Goal: Task Accomplishment & Management: Use online tool/utility

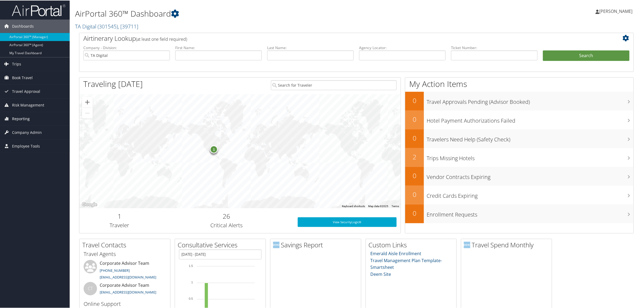
click at [26, 118] on span "Reporting" at bounding box center [21, 117] width 18 height 13
click at [28, 153] on link "Virtual Pay Lookup" at bounding box center [35, 153] width 70 height 8
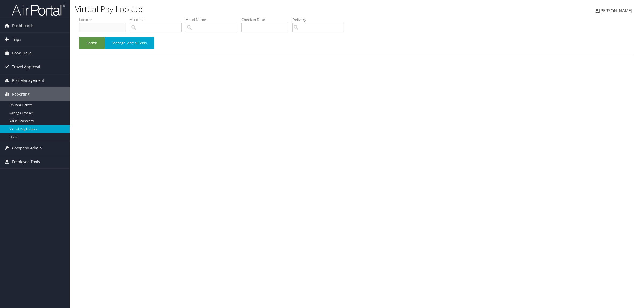
paste input "DMB9H2"
click at [96, 37] on button "Search" at bounding box center [92, 43] width 26 height 13
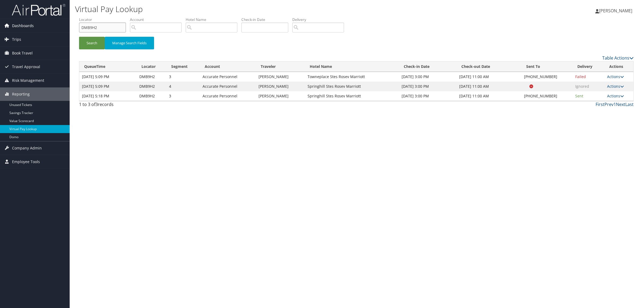
paste input "K3WX4"
drag, startPoint x: 109, startPoint y: 30, endPoint x: 20, endPoint y: 22, distance: 88.5
click at [20, 22] on div "Dashboards AirPortal 360™ (Manager) AirPortal 360™ (Agent) My Travel Dashboard …" at bounding box center [321, 154] width 643 height 308
click at [91, 46] on button "Search" at bounding box center [92, 43] width 26 height 13
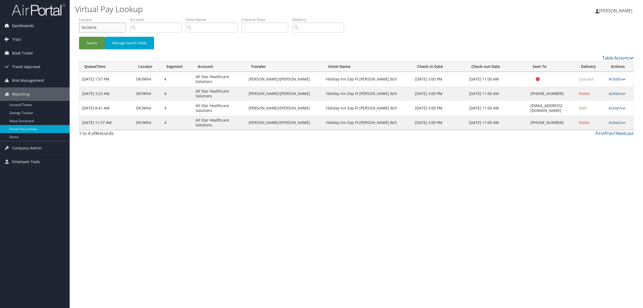
drag, startPoint x: 107, startPoint y: 27, endPoint x: 0, endPoint y: 21, distance: 107.6
click at [0, 21] on div "Dashboards AirPortal 360™ (Manager) AirPortal 360™ (Agent) My Travel Dashboard …" at bounding box center [321, 154] width 643 height 308
paste input "59THM"
type input "D59THM"
drag, startPoint x: 87, startPoint y: 46, endPoint x: 166, endPoint y: 15, distance: 84.1
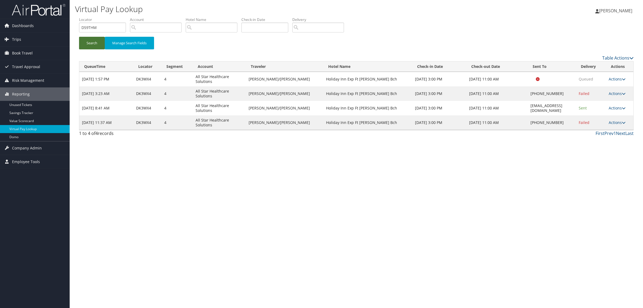
click at [88, 46] on button "Search" at bounding box center [92, 43] width 26 height 13
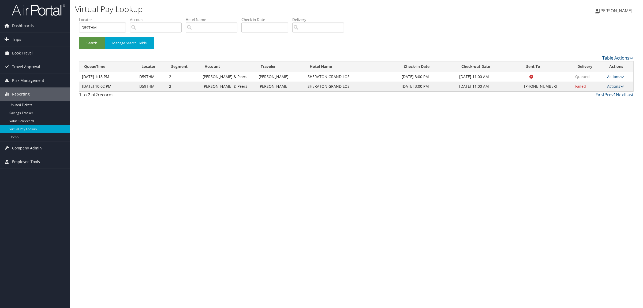
click at [617, 85] on link "Actions" at bounding box center [615, 86] width 17 height 5
click at [609, 97] on link "Resend" at bounding box center [600, 93] width 46 height 9
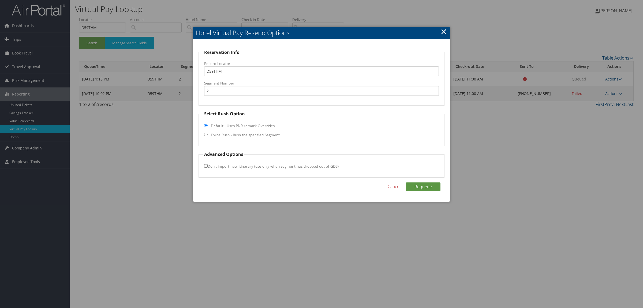
click at [266, 131] on fieldset "Select Rush Option Default - Uses PNR remark Overrides Force Rush - Rush the sp…" at bounding box center [322, 128] width 246 height 36
click at [266, 135] on label "Force Rush - Rush the specified Segment" at bounding box center [245, 134] width 69 height 5
click at [208, 135] on input "Force Rush - Rush the specified Segment" at bounding box center [205, 134] width 3 height 3
radio input "true"
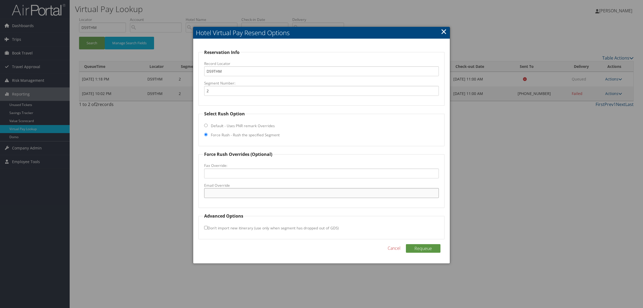
paste input ""guestservices.01598@sheraton.com" <guestservices.01598@sheraton.com>"
drag, startPoint x: 271, startPoint y: 192, endPoint x: 430, endPoint y: 194, distance: 158.4
click at [430, 194] on input ""guestservices.01598@sheraton.com" <guestservices.01598@sheraton.com>" at bounding box center [321, 193] width 235 height 10
drag, startPoint x: 208, startPoint y: 192, endPoint x: 183, endPoint y: 193, distance: 25.2
click at [183, 193] on body "Menu Dashboards ► AirPortal 360™ (Manager) AirPortal 360™ (Agent) My Travel Das…" at bounding box center [321, 154] width 643 height 308
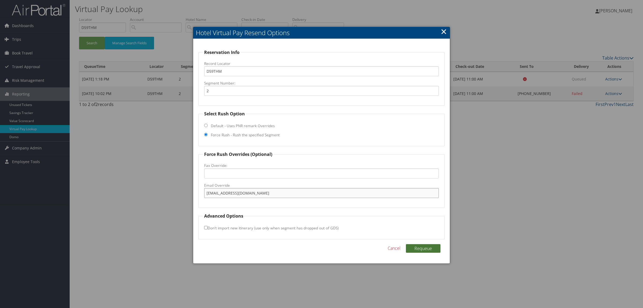
type input "guestservices.01598@sheraton.com"
click at [424, 249] on button "Requeue" at bounding box center [423, 248] width 35 height 9
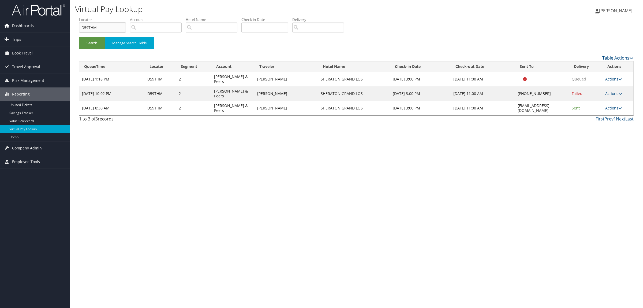
drag, startPoint x: 100, startPoint y: 29, endPoint x: 32, endPoint y: 29, distance: 68.1
click at [32, 29] on div "Dashboards AirPortal 360™ (Manager) AirPortal 360™ (Agent) My Travel Dashboard …" at bounding box center [321, 154] width 643 height 308
paste input "FWQ5J"
type input "DFWQ5J"
click at [94, 43] on button "Search" at bounding box center [92, 43] width 26 height 13
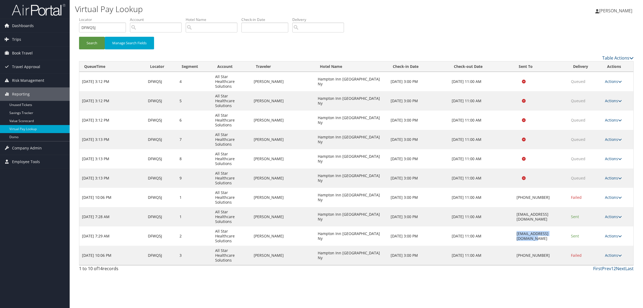
drag, startPoint x: 503, startPoint y: 235, endPoint x: 555, endPoint y: 238, distance: 51.8
click at [555, 238] on td "GVANY_Hampton@hilton.com" at bounding box center [541, 235] width 54 height 19
copy td "GVANY_Hampton@hilton.com"
click at [614, 267] on link "2" at bounding box center [615, 268] width 2 height 6
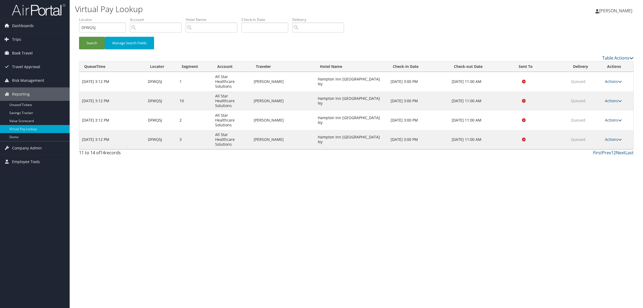
click at [609, 130] on td "Actions Resend Logs View Itinerary" at bounding box center [617, 139] width 31 height 19
click at [610, 137] on link "Actions" at bounding box center [613, 139] width 17 height 5
click at [609, 128] on link "Resend" at bounding box center [604, 130] width 34 height 9
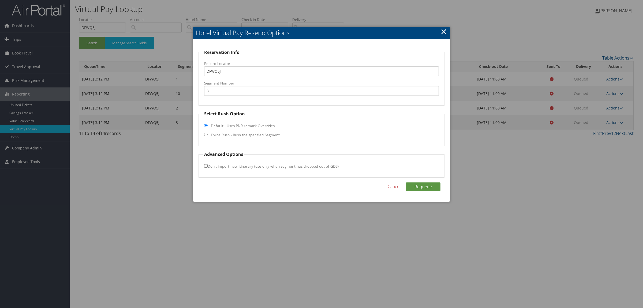
click at [237, 136] on label "Force Rush - Rush the specified Segment" at bounding box center [245, 134] width 69 height 5
click at [208, 136] on input "Force Rush - Rush the specified Segment" at bounding box center [205, 134] width 3 height 3
radio input "true"
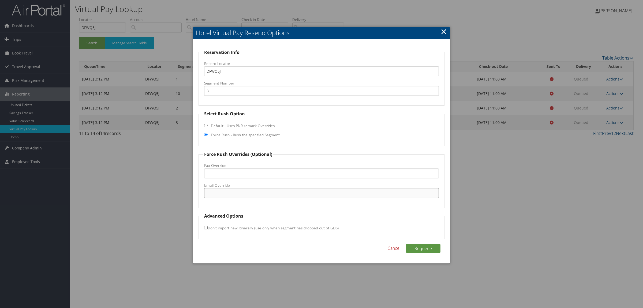
paste input "GVANY_Hampton@hilton.com"
type input "GVANY_Hampton@hilton.com"
click at [423, 249] on button "Requeue" at bounding box center [423, 248] width 35 height 9
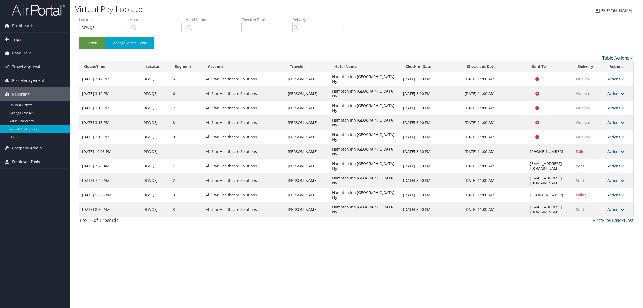
click at [615, 217] on link "2" at bounding box center [615, 220] width 2 height 6
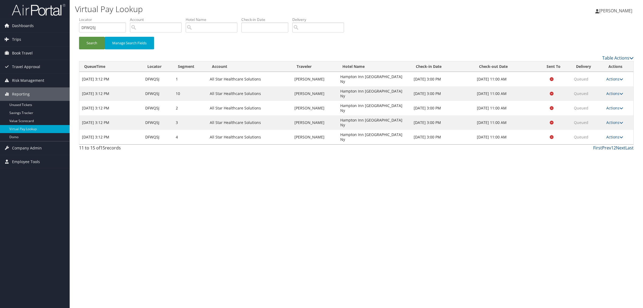
click at [609, 145] on link "Prev" at bounding box center [606, 148] width 9 height 6
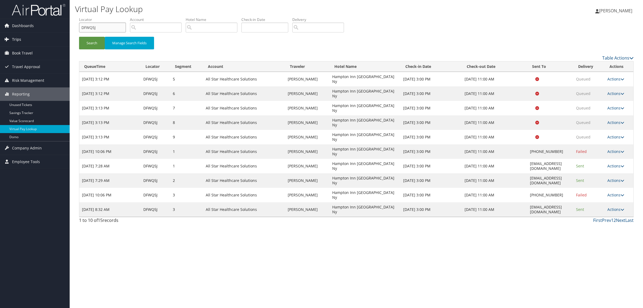
drag, startPoint x: 86, startPoint y: 32, endPoint x: 62, endPoint y: 36, distance: 24.8
click at [55, 36] on div "Dashboards AirPortal 360™ (Manager) AirPortal 360™ (Agent) My Travel Dashboard …" at bounding box center [321, 154] width 643 height 308
paste input "DFWPD5"
click at [82, 46] on button "Search" at bounding box center [92, 43] width 26 height 13
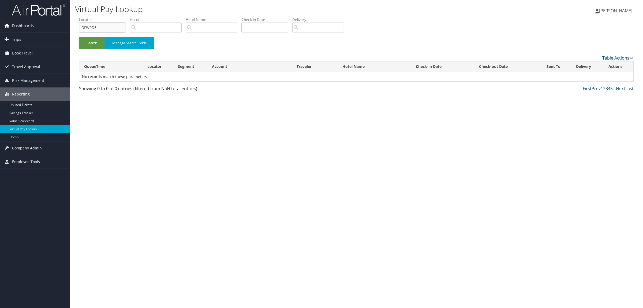
drag, startPoint x: 88, startPoint y: 30, endPoint x: 41, endPoint y: 28, distance: 46.7
click at [43, 28] on div "Dashboards AirPortal 360™ (Manager) AirPortal 360™ (Agent) My Travel Dashboard …" at bounding box center [321, 154] width 643 height 308
click at [79, 37] on button "Search" at bounding box center [92, 43] width 26 height 13
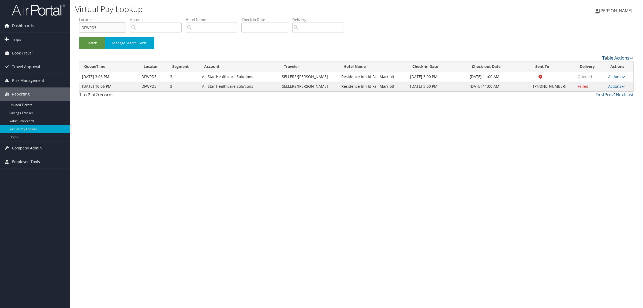
drag, startPoint x: 102, startPoint y: 29, endPoint x: 43, endPoint y: 29, distance: 58.4
click at [43, 29] on div "Dashboards AirPortal 360™ (Manager) AirPortal 360™ (Agent) My Travel Dashboard …" at bounding box center [321, 154] width 643 height 308
paste input "36437"
drag, startPoint x: 144, startPoint y: 87, endPoint x: 161, endPoint y: 89, distance: 17.5
click at [161, 89] on td "DFWPD5" at bounding box center [153, 86] width 29 height 10
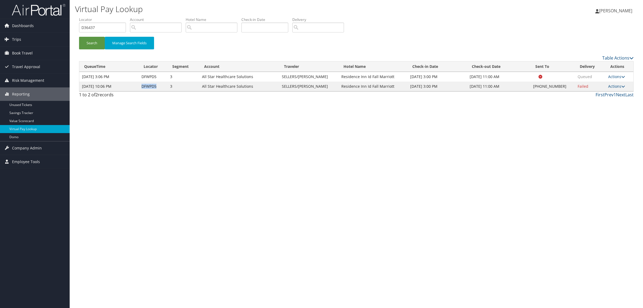
copy td "DFWPD5"
click at [86, 41] on button "Search" at bounding box center [92, 43] width 26 height 13
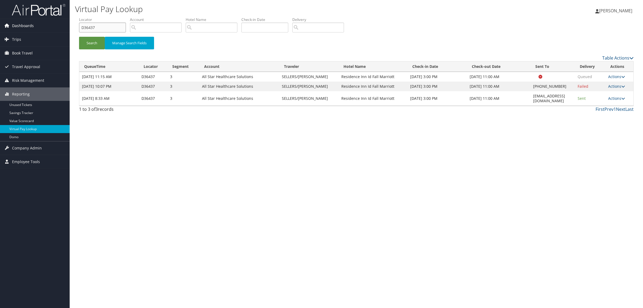
drag, startPoint x: 99, startPoint y: 27, endPoint x: 22, endPoint y: 26, distance: 76.9
click at [22, 26] on div "Dashboards AirPortal 360™ (Manager) AirPortal 360™ (Agent) My Travel Dashboard …" at bounding box center [321, 154] width 643 height 308
paste input "FWPD5"
type input "DFWPD5"
drag, startPoint x: 528, startPoint y: 96, endPoint x: 563, endPoint y: 97, distance: 34.9
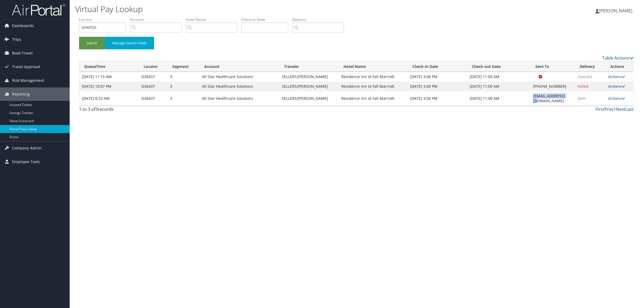
click at [563, 97] on td "idarifd@gmail.com" at bounding box center [553, 98] width 45 height 14
copy td "idarifd@gmail.com"
click at [87, 39] on button "Search" at bounding box center [92, 43] width 26 height 13
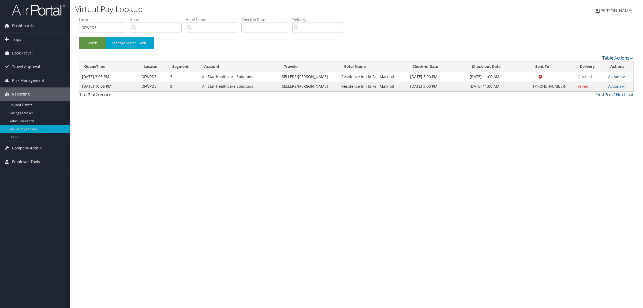
click at [617, 85] on td "Actions Resend Logs Delivery Information View Itinerary" at bounding box center [620, 86] width 28 height 10
click at [617, 89] on link "Actions" at bounding box center [616, 86] width 17 height 5
click at [602, 100] on link "Resend" at bounding box center [599, 96] width 46 height 9
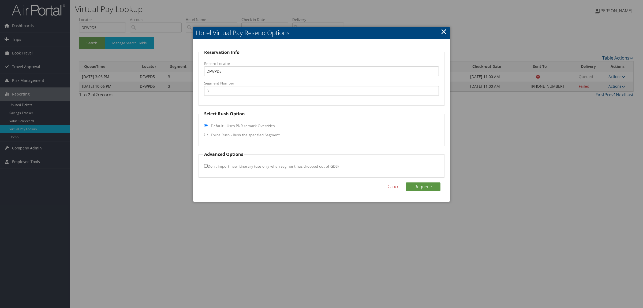
click at [278, 135] on label "Force Rush - Rush the specified Segment" at bounding box center [245, 134] width 69 height 5
click at [208, 135] on input "Force Rush - Rush the specified Segment" at bounding box center [205, 134] width 3 height 3
radio input "true"
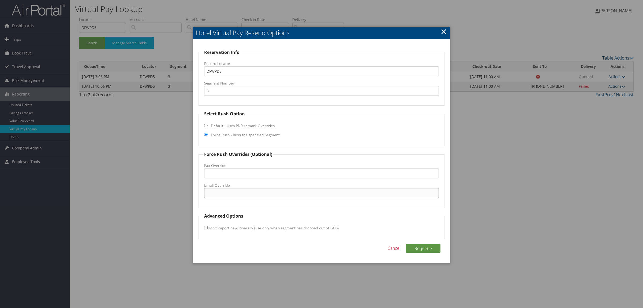
click at [258, 196] on input "Email Override" at bounding box center [321, 193] width 235 height 10
paste input "idarifd@gmail.com"
type input "idarifd@gmail.com"
click at [429, 251] on button "Requeue" at bounding box center [423, 248] width 35 height 9
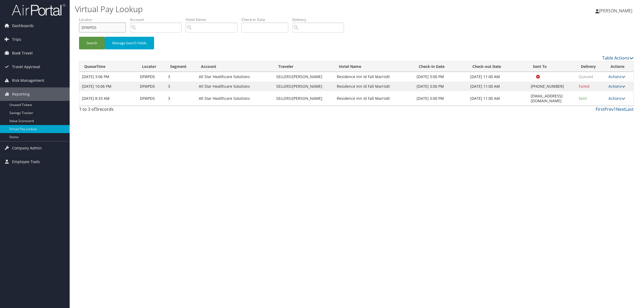
drag, startPoint x: 78, startPoint y: 24, endPoint x: 84, endPoint y: 24, distance: 5.9
click at [69, 24] on div "Dashboards AirPortal 360™ (Manager) AirPortal 360™ (Agent) My Travel Dashboard …" at bounding box center [321, 154] width 643 height 308
paste input "GWNK6"
type input "DGWNK6"
click at [96, 43] on button "Search" at bounding box center [92, 43] width 26 height 13
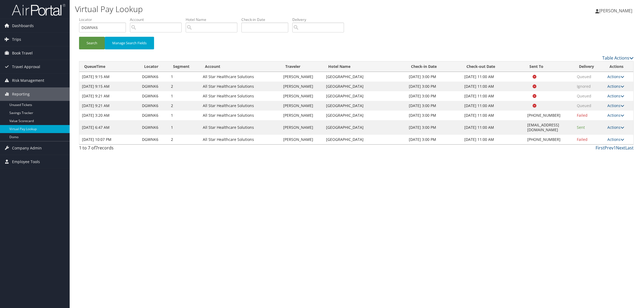
drag, startPoint x: 500, startPoint y: 149, endPoint x: 570, endPoint y: 153, distance: 70.3
click at [570, 135] on td "generalmanager@candlewoodmed.com" at bounding box center [550, 127] width 50 height 14
copy td "generalmanager@candlewoodmed.com"
click at [614, 142] on link "Actions" at bounding box center [615, 139] width 17 height 5
click at [612, 169] on link "Resend" at bounding box center [602, 173] width 46 height 9
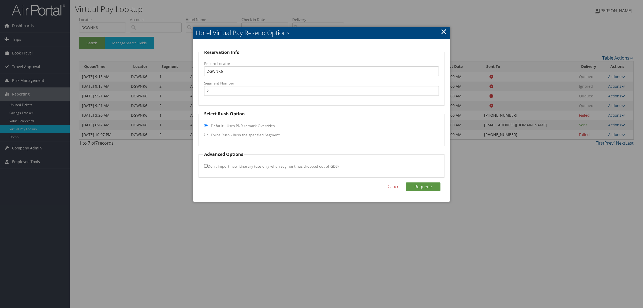
click at [251, 134] on label "Force Rush - Rush the specified Segment" at bounding box center [245, 134] width 69 height 5
click at [208, 134] on input "Force Rush - Rush the specified Segment" at bounding box center [205, 134] width 3 height 3
radio input "true"
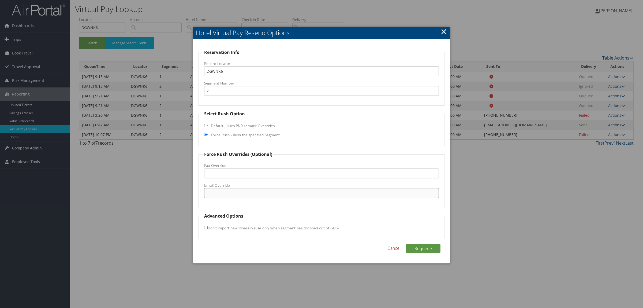
paste input "generalmanager@candlewoodmed.com"
type input "generalmanager@candlewoodmed.com"
click at [426, 249] on button "Requeue" at bounding box center [423, 248] width 35 height 9
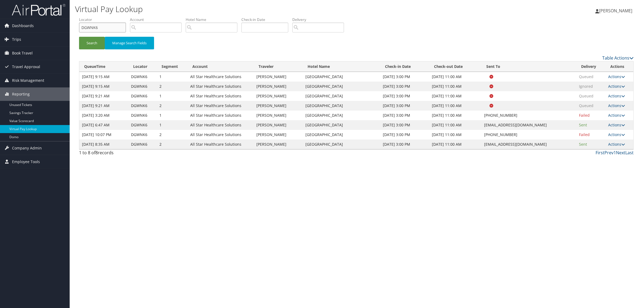
drag, startPoint x: 100, startPoint y: 26, endPoint x: 94, endPoint y: 27, distance: 6.2
click at [94, 27] on input "DGWNK6" at bounding box center [102, 28] width 47 height 10
click at [103, 25] on input "DGWNK6" at bounding box center [102, 28] width 47 height 10
drag, startPoint x: 103, startPoint y: 25, endPoint x: 59, endPoint y: 33, distance: 43.8
click at [59, 33] on div "Dashboards AirPortal 360™ (Manager) AirPortal 360™ (Agent) My Travel Dashboard …" at bounding box center [321, 154] width 643 height 308
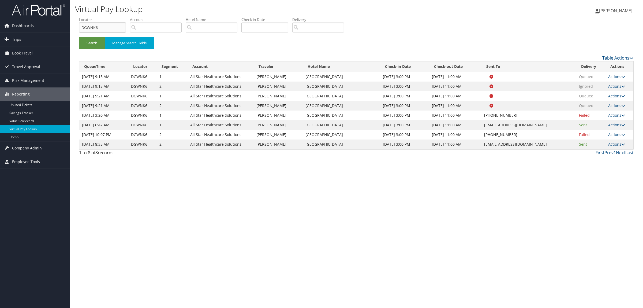
paste input "C35YM"
click at [91, 50] on div "Search Manage Search Fields" at bounding box center [356, 46] width 563 height 18
click at [90, 44] on button "Search" at bounding box center [92, 43] width 26 height 13
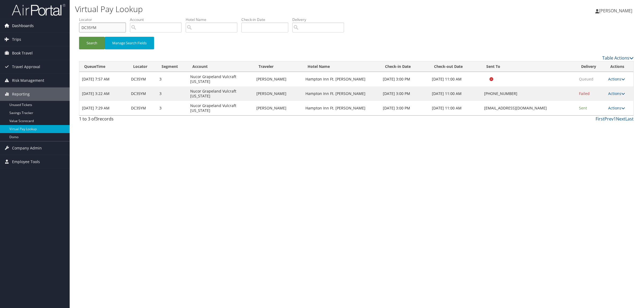
click at [10, 28] on div "Dashboards AirPortal 360™ (Manager) AirPortal 360™ (Agent) My Travel Dashboard …" at bounding box center [321, 154] width 643 height 308
paste input "K1KHS"
type input "DK1KHS"
drag, startPoint x: 505, startPoint y: 98, endPoint x: 543, endPoint y: 97, distance: 38.1
click at [543, 101] on td "hamptoninnfortpayne@gmail.com" at bounding box center [529, 108] width 95 height 14
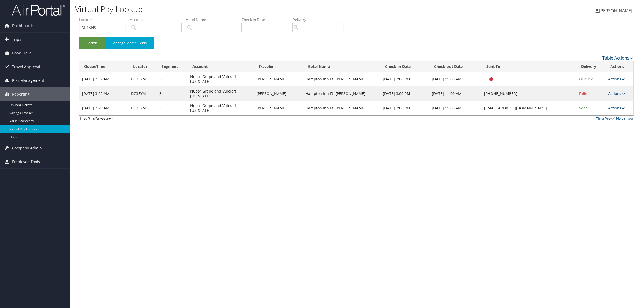
copy td "hamptoninnfortpayne@gmail.com"
click at [85, 39] on button "Search" at bounding box center [92, 43] width 26 height 13
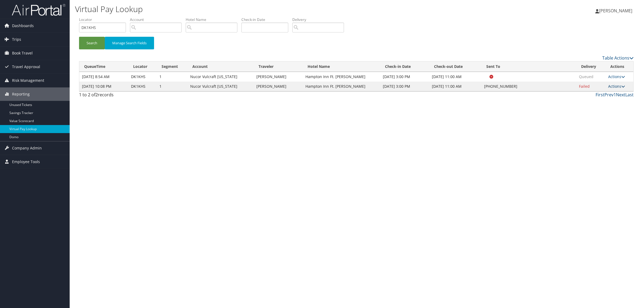
click at [615, 89] on link "Actions" at bounding box center [616, 86] width 17 height 5
click at [610, 98] on link "Resend" at bounding box center [601, 101] width 46 height 9
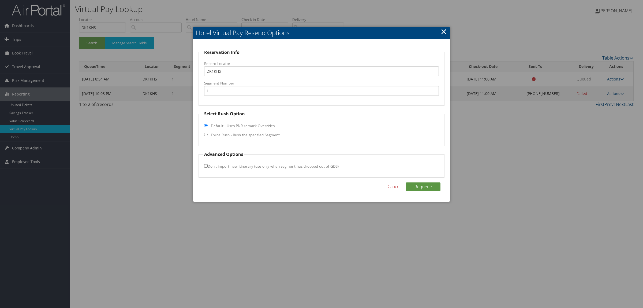
click at [252, 135] on label "Force Rush - Rush the specified Segment" at bounding box center [245, 134] width 69 height 5
click at [208, 135] on input "Force Rush - Rush the specified Segment" at bounding box center [205, 134] width 3 height 3
radio input "true"
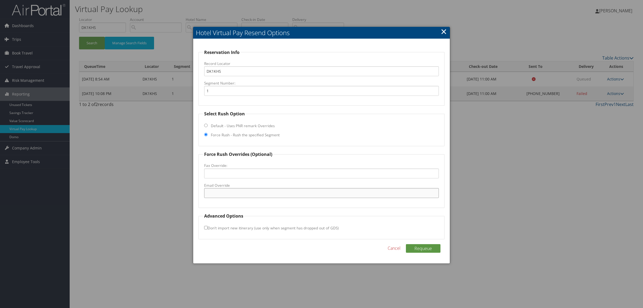
click at [253, 193] on input "Email Override" at bounding box center [321, 193] width 235 height 10
paste input "hamptoninnfortpayne@gmail.com"
type input "hamptoninnfortpayne@gmail.com"
click at [418, 248] on button "Requeue" at bounding box center [423, 248] width 35 height 9
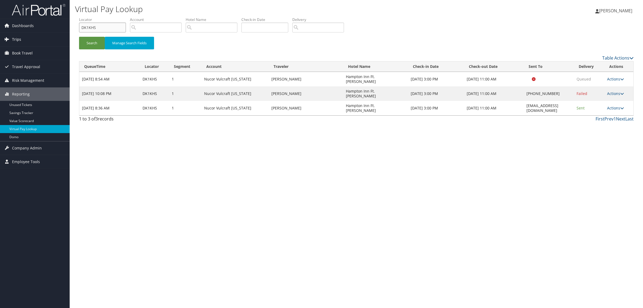
drag, startPoint x: 102, startPoint y: 25, endPoint x: 30, endPoint y: 35, distance: 72.7
click at [30, 35] on div "Dashboards AirPortal 360™ (Manager) AirPortal 360™ (Agent) My Travel Dashboard …" at bounding box center [321, 154] width 643 height 308
paste input "3RG6"
type input "DK3RG6"
click at [97, 38] on button "Search" at bounding box center [92, 43] width 26 height 13
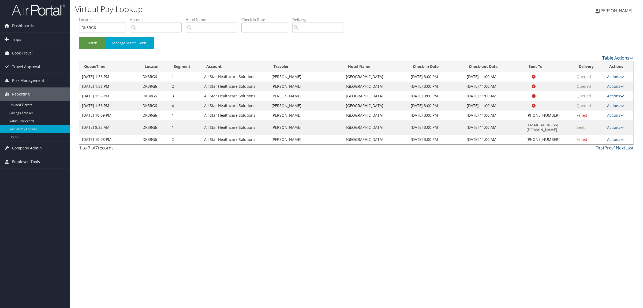
drag, startPoint x: 481, startPoint y: 122, endPoint x: 571, endPoint y: 123, distance: 89.8
click at [571, 123] on td "BRIDGEPORTHOTEL@SHANERINVESTMENTS.COM" at bounding box center [549, 127] width 50 height 14
copy td "BRIDGEPORTHOTEL@SHANERINVESTMENTS.COM"
click at [614, 137] on link "Actions" at bounding box center [615, 139] width 17 height 5
click at [599, 147] on link "Logs" at bounding box center [603, 151] width 46 height 9
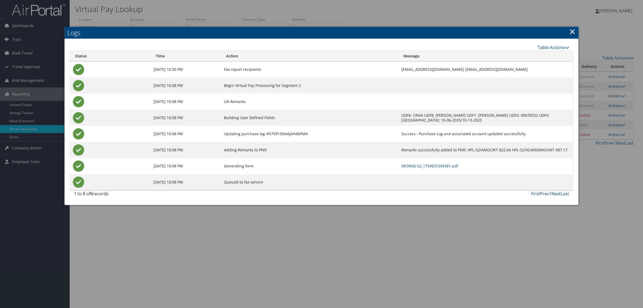
click at [570, 31] on link "×" at bounding box center [572, 31] width 6 height 11
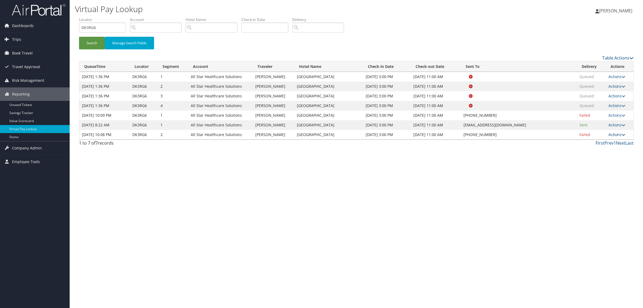
click at [622, 133] on icon at bounding box center [624, 135] width 4 height 4
click at [611, 138] on link "Resend" at bounding box center [601, 142] width 46 height 9
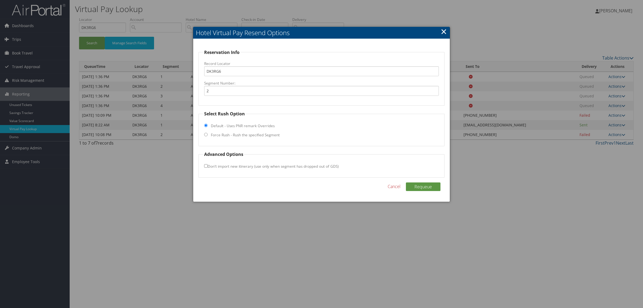
click at [236, 133] on label "Force Rush - Rush the specified Segment" at bounding box center [245, 134] width 69 height 5
click at [208, 133] on input "Force Rush - Rush the specified Segment" at bounding box center [205, 134] width 3 height 3
radio input "true"
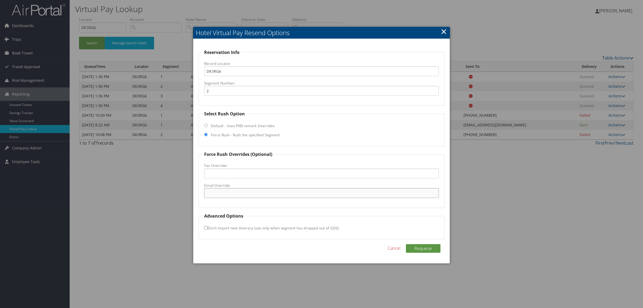
click at [241, 196] on input "Email Override" at bounding box center [321, 193] width 235 height 10
paste input "BRIDGEPORTHOTEL@SHANERINVESTMENTS.COM"
type input "BRIDGEPORTHOTEL@SHANERINVESTMENTS.COM"
click at [439, 249] on button "Requeue" at bounding box center [423, 248] width 35 height 9
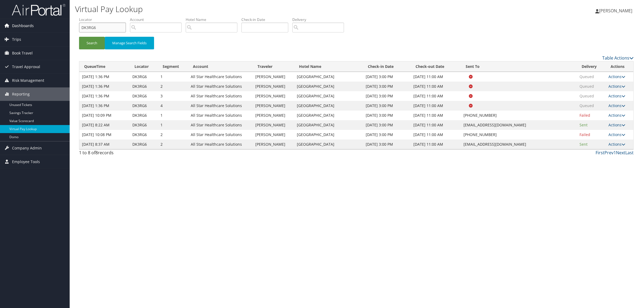
drag, startPoint x: 99, startPoint y: 30, endPoint x: 59, endPoint y: 26, distance: 40.4
click at [57, 26] on div "Dashboards AirPortal 360™ (Manager) AirPortal 360™ (Agent) My Travel Dashboard …" at bounding box center [321, 154] width 643 height 308
paste input "CRNK3X"
click at [88, 40] on button "Search" at bounding box center [92, 43] width 26 height 13
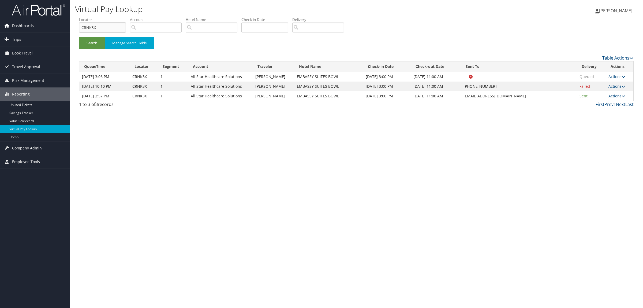
drag, startPoint x: 101, startPoint y: 24, endPoint x: 21, endPoint y: 25, distance: 80.1
click at [21, 25] on div "Dashboards AirPortal 360™ (Manager) AirPortal 360™ (Agent) My Travel Dashboard …" at bounding box center [321, 154] width 643 height 308
paste input "DLM3FD"
type input "DLM3FD"
drag, startPoint x: 462, startPoint y: 93, endPoint x: 515, endPoint y: 95, distance: 52.6
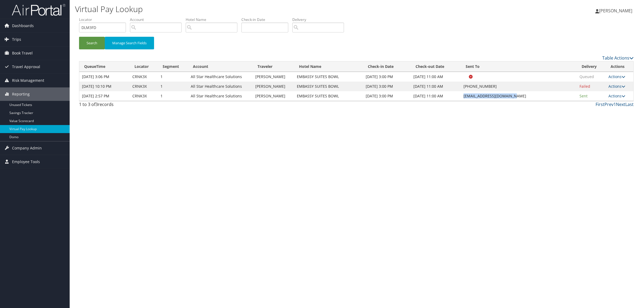
click at [515, 95] on td "BWGLL_Embassy@hilton.com" at bounding box center [519, 96] width 116 height 10
copy td "BWGLL_Embassy@hilton.com"
click at [93, 42] on button "Search" at bounding box center [92, 43] width 26 height 13
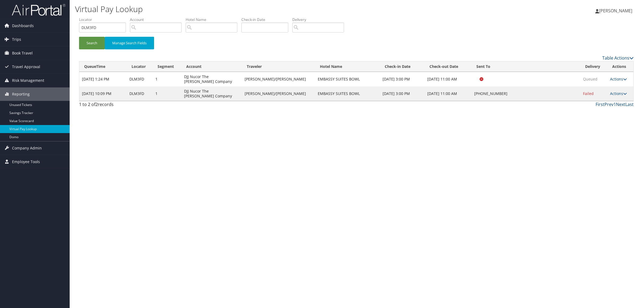
click at [607, 91] on td "Actions Resend Logs Delivery Information View Itinerary" at bounding box center [620, 93] width 26 height 14
click at [611, 92] on link "Actions" at bounding box center [618, 93] width 17 height 5
click at [606, 103] on link "Resend" at bounding box center [601, 101] width 46 height 9
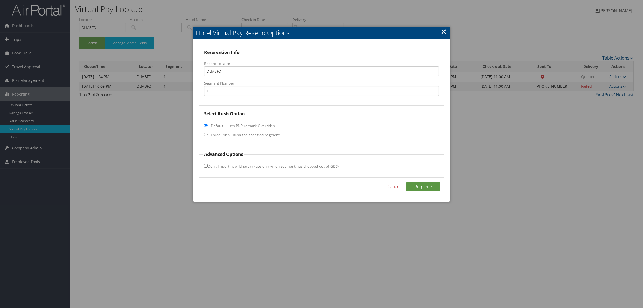
click at [230, 131] on fieldset "Select Rush Option Default - Uses PNR remark Overrides Force Rush - Rush the sp…" at bounding box center [322, 128] width 246 height 36
click at [231, 132] on label "Force Rush - Rush the specified Segment" at bounding box center [245, 134] width 69 height 5
click at [208, 133] on input "Force Rush - Rush the specified Segment" at bounding box center [205, 134] width 3 height 3
radio input "true"
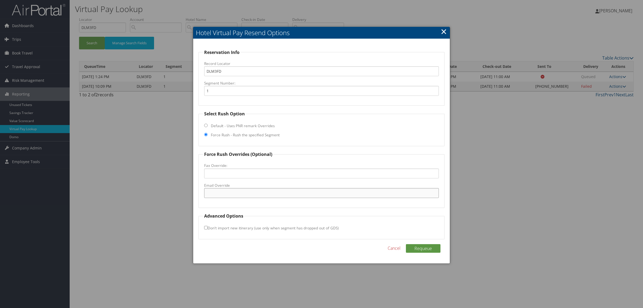
click at [240, 191] on input "Email Override" at bounding box center [321, 193] width 235 height 10
paste input "BWGLL_Embassy@hilton.com"
type input "BWGLL_Embassy@hilton.com"
click at [431, 252] on button "Requeue" at bounding box center [423, 248] width 35 height 9
click at [431, 247] on icon at bounding box center [429, 247] width 6 height 5
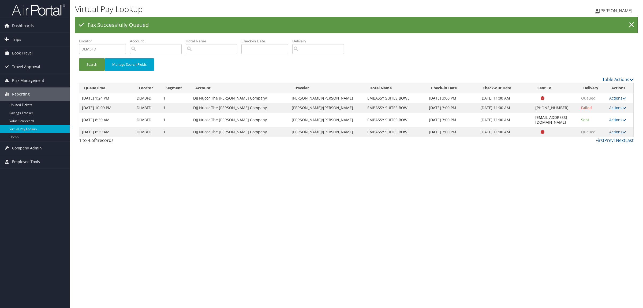
click at [621, 129] on link "Actions" at bounding box center [617, 131] width 17 height 5
click at [609, 141] on link "Logs" at bounding box center [607, 143] width 34 height 9
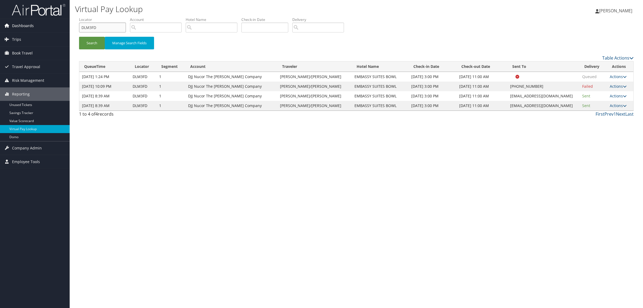
drag, startPoint x: 122, startPoint y: 25, endPoint x: 50, endPoint y: 31, distance: 72.7
click at [50, 31] on div "Dashboards AirPortal 360™ (Manager) AirPortal 360™ (Agent) My Travel Dashboard …" at bounding box center [321, 154] width 643 height 308
paste input "C7WTHF"
click at [95, 43] on button "Search" at bounding box center [92, 43] width 26 height 13
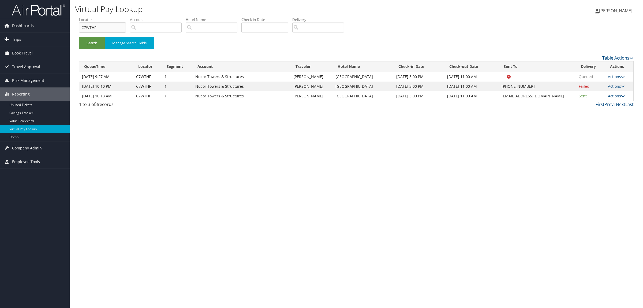
drag, startPoint x: 101, startPoint y: 29, endPoint x: 38, endPoint y: 36, distance: 63.7
click at [38, 36] on div "Dashboards AirPortal 360™ (Manager) AirPortal 360™ (Agent) My Travel Dashboard …" at bounding box center [321, 154] width 643 height 308
paste input "DLZ24X"
type input "DLZ24X"
drag, startPoint x: 497, startPoint y: 107, endPoint x: 545, endPoint y: 105, distance: 47.5
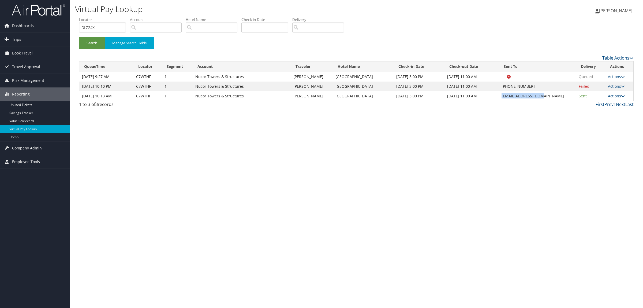
click at [545, 101] on td "CHADT_GM@hilton.com" at bounding box center [537, 96] width 77 height 10
copy td "CHADT_GM@hilton.com"
click at [96, 39] on button "Search" at bounding box center [92, 43] width 26 height 13
click at [613, 89] on link "Actions" at bounding box center [616, 86] width 17 height 5
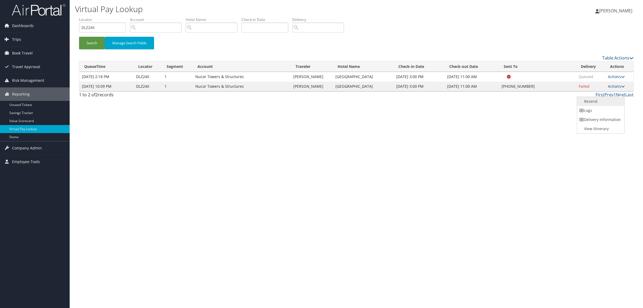
click at [614, 103] on link "Resend" at bounding box center [600, 101] width 46 height 9
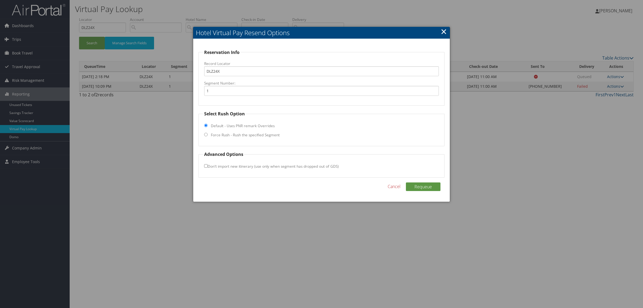
click at [234, 139] on fieldset "Select Rush Option Default - Uses PNR remark Overrides Force Rush - Rush the sp…" at bounding box center [322, 128] width 246 height 36
click at [235, 135] on label "Force Rush - Rush the specified Segment" at bounding box center [245, 134] width 69 height 5
click at [208, 135] on input "Force Rush - Rush the specified Segment" at bounding box center [205, 134] width 3 height 3
radio input "true"
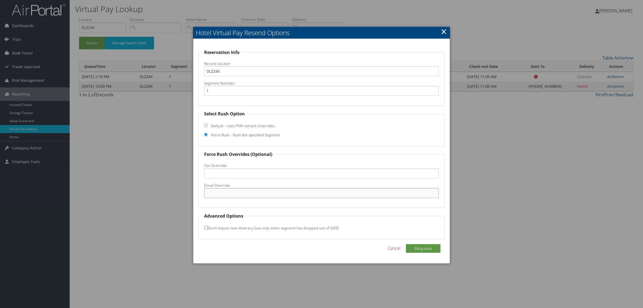
click at [237, 189] on input "Email Override" at bounding box center [321, 193] width 235 height 10
paste input "CHADT_GM@hilton.com"
type input "CHADT_GM@hilton.com"
click at [422, 244] on button "Requeue" at bounding box center [423, 248] width 35 height 9
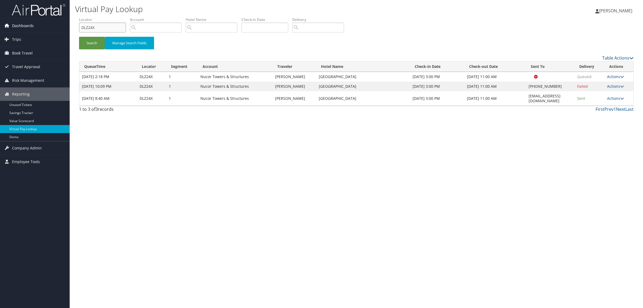
click at [34, 24] on div "Dashboards AirPortal 360™ (Manager) AirPortal 360™ (Agent) My Travel Dashboard …" at bounding box center [321, 154] width 643 height 308
paste input "DKFN52"
drag, startPoint x: 87, startPoint y: 28, endPoint x: 25, endPoint y: 23, distance: 62.6
click at [25, 23] on div "Dashboards AirPortal 360™ (Manager) AirPortal 360™ (Agent) My Travel Dashboard …" at bounding box center [321, 154] width 643 height 308
click at [79, 37] on button "Search" at bounding box center [92, 43] width 26 height 13
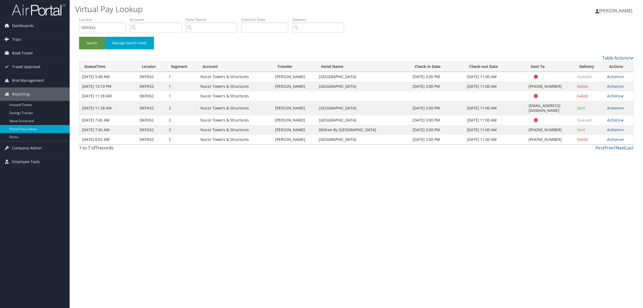
drag, startPoint x: 503, startPoint y: 105, endPoint x: 566, endPoint y: 102, distance: 62.5
click at [566, 102] on td "CHADN_hampton_suites@hilton.com" at bounding box center [550, 108] width 48 height 14
copy td "CHADN_hampton_suites@hilton.com"
drag, startPoint x: 98, startPoint y: 26, endPoint x: 59, endPoint y: 22, distance: 39.3
click at [59, 22] on div "Dashboards AirPortal 360™ (Manager) AirPortal 360™ (Agent) My Travel Dashboard …" at bounding box center [321, 154] width 643 height 308
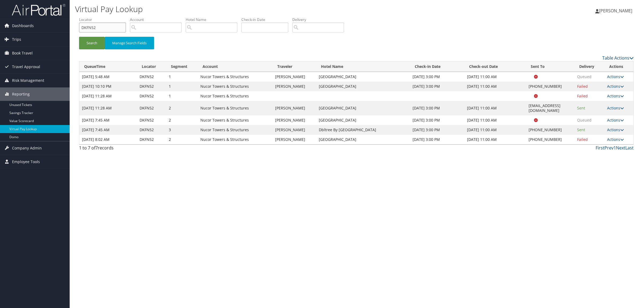
paste input "22HJB"
click at [85, 37] on button "Search" at bounding box center [92, 43] width 26 height 13
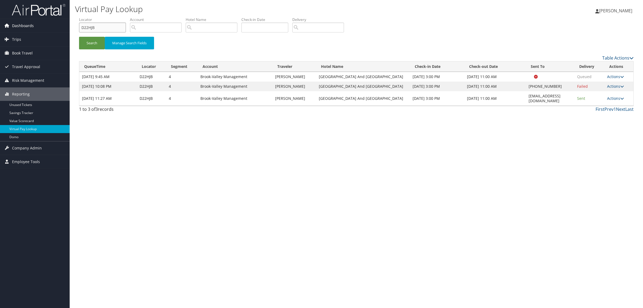
drag, startPoint x: 98, startPoint y: 25, endPoint x: 53, endPoint y: 26, distance: 45.3
click at [53, 26] on div "Dashboards AirPortal 360™ (Manager) AirPortal 360™ (Agent) My Travel Dashboard …" at bounding box center [321, 154] width 643 height 308
paste input "DKVGH9"
drag, startPoint x: 89, startPoint y: 26, endPoint x: 0, endPoint y: 22, distance: 88.8
click at [0, 22] on div "Dashboards AirPortal 360™ (Manager) AirPortal 360™ (Agent) My Travel Dashboard …" at bounding box center [321, 154] width 643 height 308
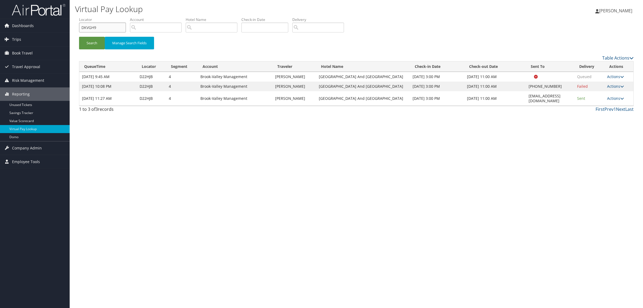
type input "DKVGH9"
drag, startPoint x: 500, startPoint y: 107, endPoint x: 566, endPoint y: 113, distance: 65.8
click at [566, 106] on td "PVLNC_Hampton_Suites@hilton.com" at bounding box center [550, 98] width 48 height 14
copy td "PVLNC_Hampton_Suites@hilton.com"
click at [95, 41] on button "Search" at bounding box center [92, 43] width 26 height 13
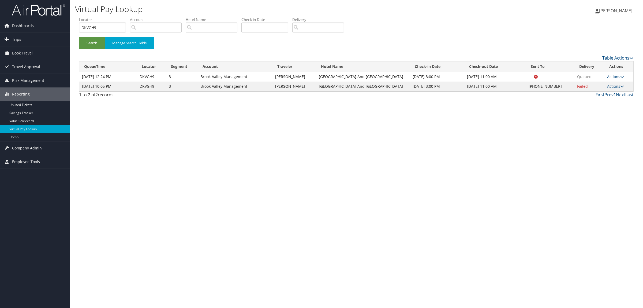
click at [623, 89] on td "Actions Resend Logs Delivery Information View Itinerary" at bounding box center [618, 86] width 29 height 10
click at [620, 88] on link "Actions" at bounding box center [615, 86] width 17 height 5
drag, startPoint x: 618, startPoint y: 95, endPoint x: 496, endPoint y: 119, distance: 123.9
click at [617, 96] on link "Resend" at bounding box center [600, 93] width 46 height 9
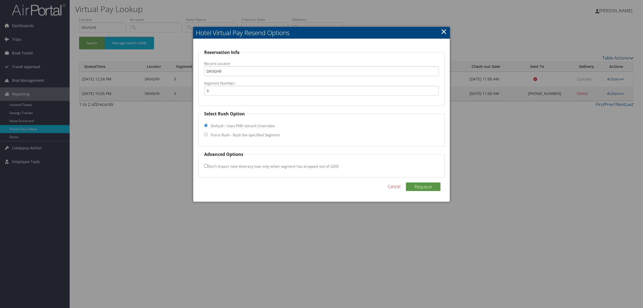
click at [226, 135] on label "Force Rush - Rush the specified Segment" at bounding box center [245, 134] width 69 height 5
click at [208, 135] on input "Force Rush - Rush the specified Segment" at bounding box center [205, 134] width 3 height 3
radio input "true"
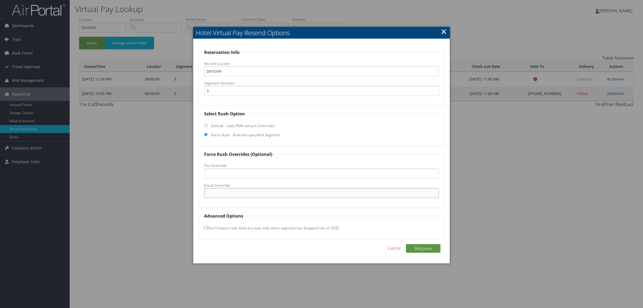
click at [276, 196] on input "Email Override" at bounding box center [321, 193] width 235 height 10
paste input "PVLNC_Hampton_Suites@hilton.com"
type input "PVLNC_Hampton_Suites@hilton.com"
click at [415, 250] on button "Requeue" at bounding box center [423, 248] width 35 height 9
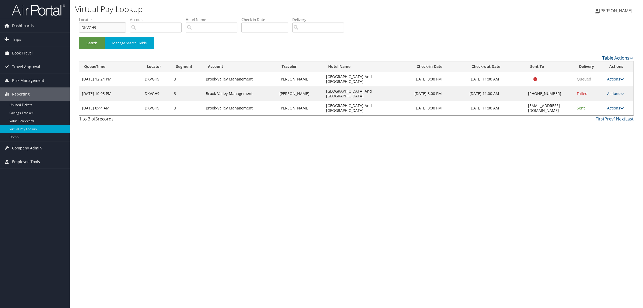
drag, startPoint x: 105, startPoint y: 23, endPoint x: 61, endPoint y: 32, distance: 44.7
click at [59, 32] on div "Dashboards AirPortal 360™ (Manager) AirPortal 360™ (Agent) My Travel Dashboard …" at bounding box center [321, 154] width 643 height 308
paste input "L5TCH"
type input "DL5TCH"
click at [97, 40] on button "Search" at bounding box center [92, 43] width 26 height 13
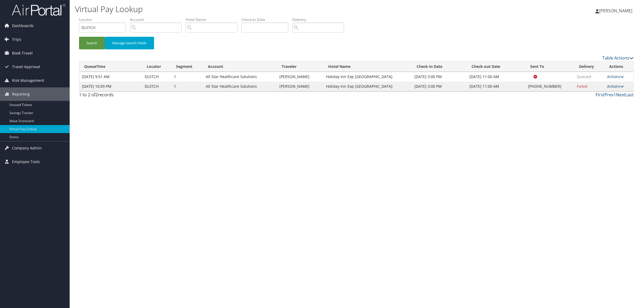
click at [613, 84] on link "Actions" at bounding box center [615, 86] width 17 height 5
click at [600, 96] on link "Resend" at bounding box center [600, 93] width 46 height 9
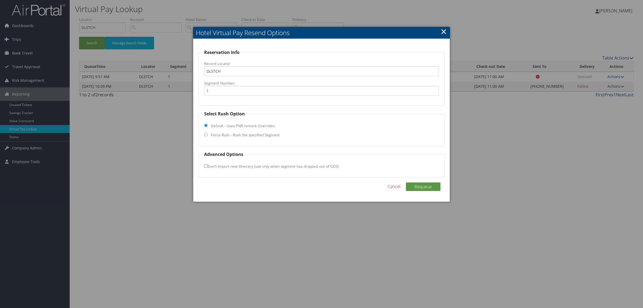
click at [273, 134] on label "Force Rush - Rush the specified Segment" at bounding box center [245, 134] width 69 height 5
click at [208, 134] on input "Force Rush - Rush the specified Segment" at bounding box center [205, 134] width 3 height 3
radio input "true"
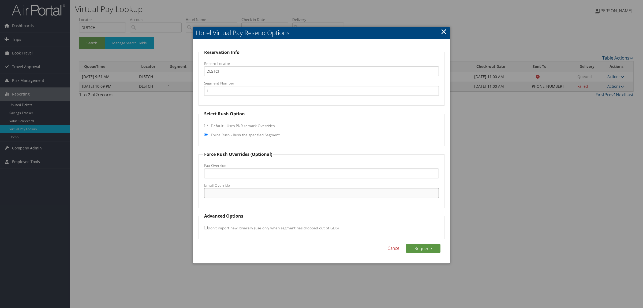
click at [281, 189] on input "Email Override" at bounding box center [321, 193] width 235 height 10
type input "guestservicesgrandview@gmail.com"
click at [423, 249] on button "Requeue" at bounding box center [423, 248] width 35 height 9
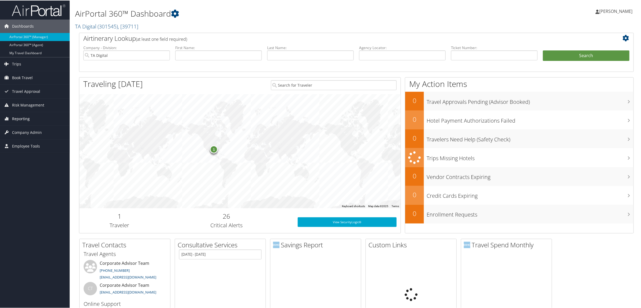
click at [30, 117] on link "Reporting" at bounding box center [35, 117] width 70 height 13
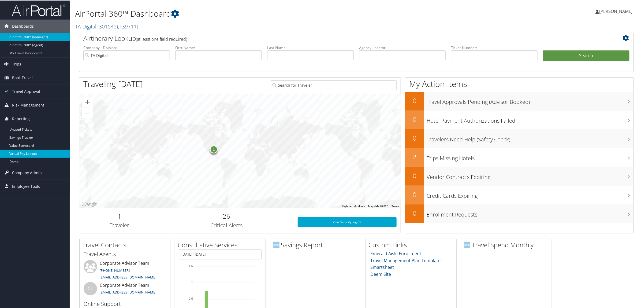
click at [41, 154] on link "Virtual Pay Lookup" at bounding box center [35, 153] width 70 height 8
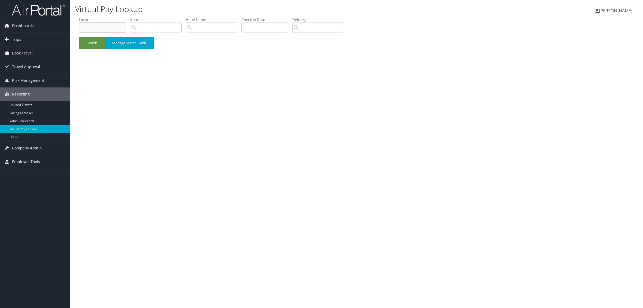
click at [93, 30] on input "text" at bounding box center [102, 28] width 47 height 10
paste input "DL5TCH"
click at [98, 46] on button "Search" at bounding box center [92, 43] width 26 height 13
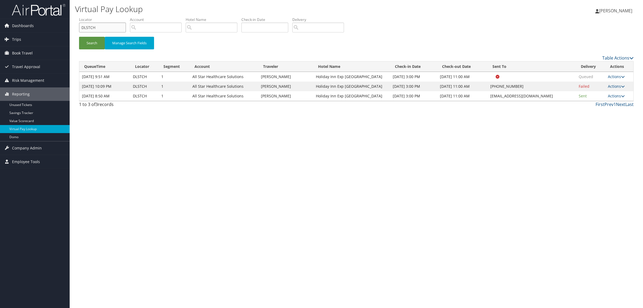
drag, startPoint x: 104, startPoint y: 24, endPoint x: 70, endPoint y: 27, distance: 33.9
click at [70, 27] on div "Virtual Pay Lookup Hope Ewing Hope Ewing My Settings Travel Agency Contacts Log…" at bounding box center [356, 154] width 573 height 308
paste input "CZLV7L"
type input "CZLV7L"
click at [99, 45] on button "Search" at bounding box center [92, 43] width 26 height 13
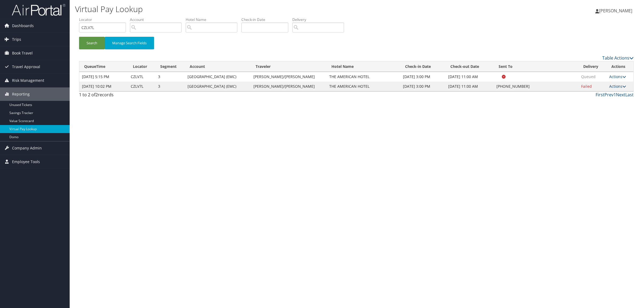
click at [615, 86] on link "Actions" at bounding box center [617, 86] width 17 height 5
click at [610, 90] on link "Resend" at bounding box center [601, 93] width 46 height 9
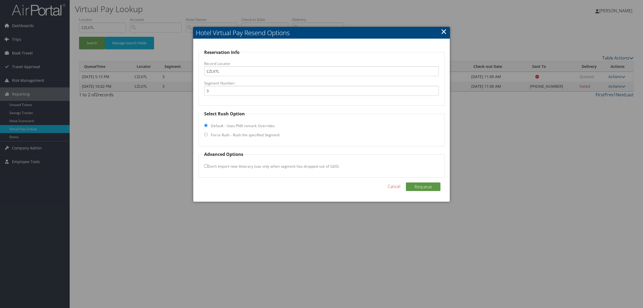
click at [226, 134] on label "Force Rush - Rush the specified Segment" at bounding box center [245, 134] width 69 height 5
click at [208, 134] on input "Force Rush - Rush the specified Segment" at bounding box center [205, 134] width 3 height 3
radio input "true"
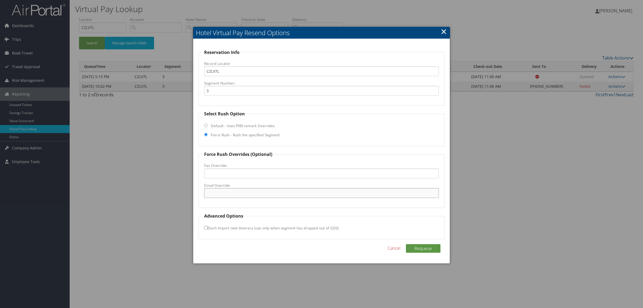
click at [229, 192] on input "Email Override" at bounding box center [321, 193] width 235 height 10
paste input ""ATLUP_Hotel@hilton.com" <ATLUP_Hotel@hilton.com>"
drag, startPoint x: 253, startPoint y: 192, endPoint x: 318, endPoint y: 193, distance: 64.8
click at [318, 193] on input ""ATLUP_Hotel@hilton.com" <ATLUP_Hotel@hilton.com>" at bounding box center [321, 193] width 235 height 10
drag, startPoint x: 208, startPoint y: 190, endPoint x: 188, endPoint y: 190, distance: 20.4
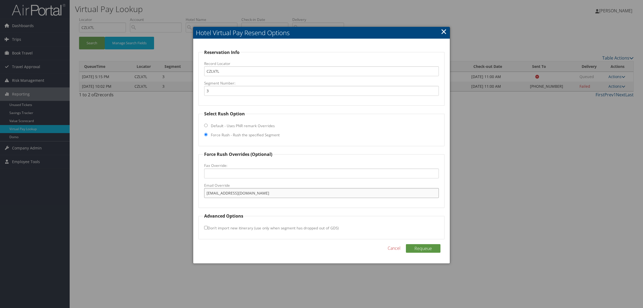
click at [188, 190] on body "Menu Dashboards ► AirPortal 360™ (Manager) AirPortal 360™ (Agent) My Travel Das…" at bounding box center [321, 154] width 643 height 308
type input "ATLUP_Hotel@hilton.com"
click at [432, 246] on button "Requeue" at bounding box center [423, 248] width 35 height 9
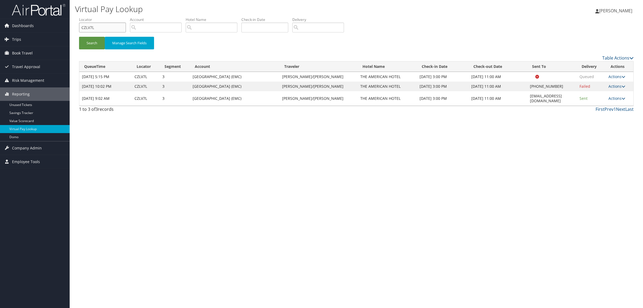
click at [104, 23] on input "CZLV7L" at bounding box center [102, 28] width 47 height 10
drag, startPoint x: 104, startPoint y: 23, endPoint x: 5, endPoint y: 30, distance: 99.4
click at [6, 30] on div "Dashboards AirPortal 360™ (Manager) AirPortal 360™ (Agent) My Travel Dashboard …" at bounding box center [321, 154] width 643 height 308
paste input "M0BM"
type input "CZM0BM"
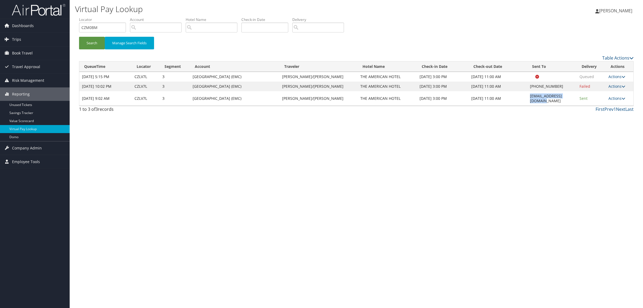
drag, startPoint x: 517, startPoint y: 95, endPoint x: 567, endPoint y: 98, distance: 50.2
click at [567, 98] on td "ATLUP_Hotel@hilton.com" at bounding box center [552, 98] width 50 height 14
copy td "ATLUP_Hotel@hilton.com"
click at [83, 46] on button "Search" at bounding box center [92, 43] width 26 height 13
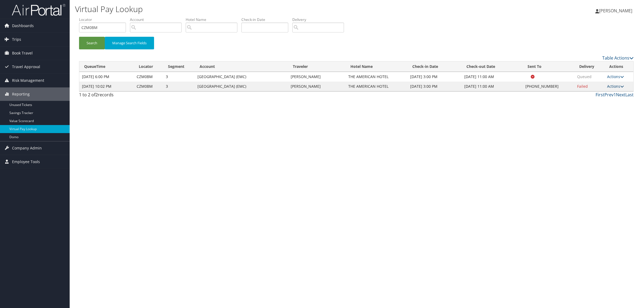
click at [609, 87] on link "Actions" at bounding box center [615, 86] width 17 height 5
click at [607, 97] on link "Resend" at bounding box center [600, 93] width 46 height 9
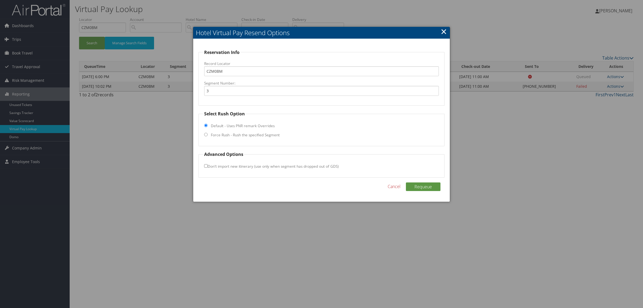
click at [266, 131] on fieldset "Select Rush Option Default - Uses PNR remark Overrides Force Rush - Rush the sp…" at bounding box center [322, 128] width 246 height 36
click at [268, 134] on label "Force Rush - Rush the specified Segment" at bounding box center [245, 134] width 69 height 5
click at [208, 134] on input "Force Rush - Rush the specified Segment" at bounding box center [205, 134] width 3 height 3
radio input "true"
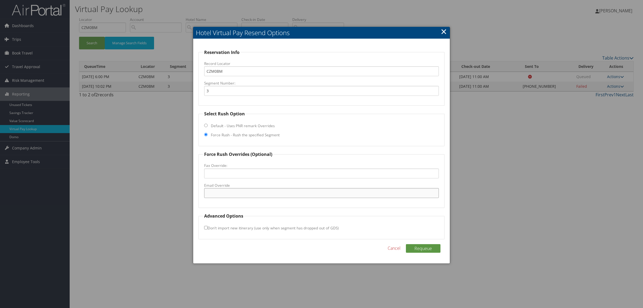
drag, startPoint x: 249, startPoint y: 195, endPoint x: 255, endPoint y: 197, distance: 6.2
click at [249, 195] on input "Email Override" at bounding box center [321, 193] width 235 height 10
paste input "ATLUP_Hotel@hilton.com"
type input "ATLUP_Hotel@hilton.com"
click at [421, 246] on button "Requeue" at bounding box center [423, 248] width 35 height 9
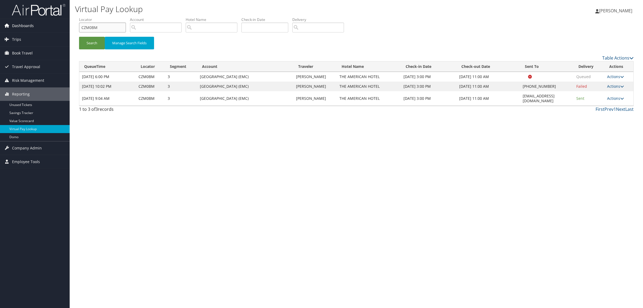
drag, startPoint x: 102, startPoint y: 27, endPoint x: 48, endPoint y: 22, distance: 54.3
click at [48, 22] on div "Dashboards AirPortal 360™ (Manager) AirPortal 360™ (Agent) My Travel Dashboard …" at bounding box center [321, 154] width 643 height 308
paste input "DJQYHG"
type input "DJQYHG"
click at [98, 42] on button "Search" at bounding box center [92, 43] width 26 height 13
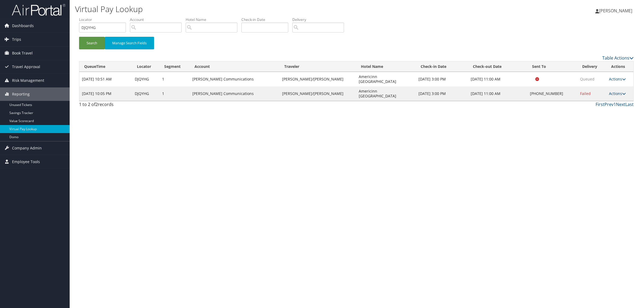
click at [615, 91] on link "Actions" at bounding box center [617, 93] width 17 height 5
click at [612, 90] on link "Resend" at bounding box center [600, 93] width 46 height 9
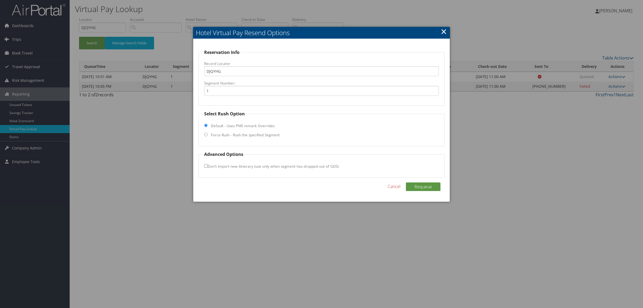
click at [232, 135] on label "Force Rush - Rush the specified Segment" at bounding box center [245, 134] width 69 height 5
click at [208, 135] on input "Force Rush - Rush the specified Segment" at bounding box center [205, 134] width 3 height 3
radio input "true"
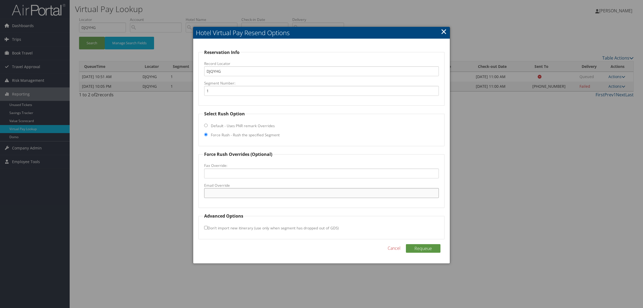
click at [241, 191] on input "Email Override" at bounding box center [321, 193] width 235 height 10
type input "americinn.lax@gmail.com"
click at [426, 247] on button "Requeue" at bounding box center [423, 248] width 35 height 9
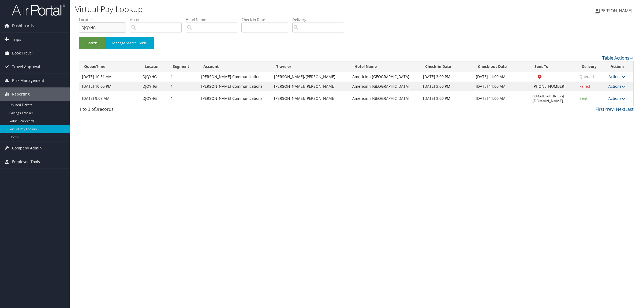
click at [96, 23] on input "DJQYHG" at bounding box center [102, 28] width 47 height 10
drag, startPoint x: 105, startPoint y: 27, endPoint x: 40, endPoint y: 27, distance: 64.8
click at [40, 27] on div "Dashboards AirPortal 360™ (Manager) AirPortal 360™ (Agent) My Travel Dashboard …" at bounding box center [321, 154] width 643 height 308
paste input "L6095"
type input "DL6095"
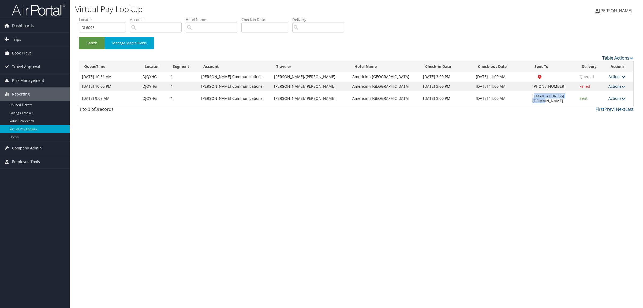
drag, startPoint x: 522, startPoint y: 97, endPoint x: 555, endPoint y: 99, distance: 33.5
click at [555, 99] on td "americinn.lax@gmail.com" at bounding box center [553, 98] width 47 height 14
drag, startPoint x: 517, startPoint y: 94, endPoint x: 563, endPoint y: 99, distance: 46.3
click at [563, 99] on td "americinn.lax@gmail.com" at bounding box center [553, 98] width 47 height 14
copy td "americinn.lax@gmail.com"
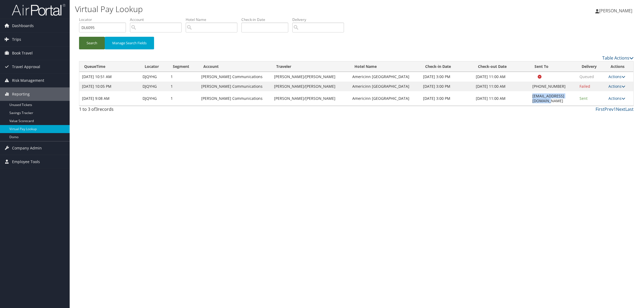
click at [84, 44] on button "Search" at bounding box center [92, 43] width 26 height 13
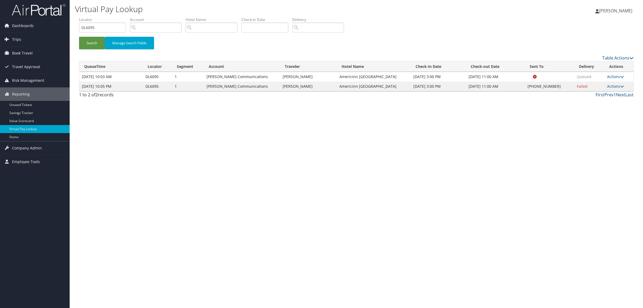
click at [616, 89] on td "Actions Resend Logs Delivery Information View Itinerary" at bounding box center [618, 86] width 29 height 10
click at [615, 87] on link "Actions" at bounding box center [615, 86] width 17 height 5
click at [611, 93] on link "Resend" at bounding box center [600, 93] width 46 height 9
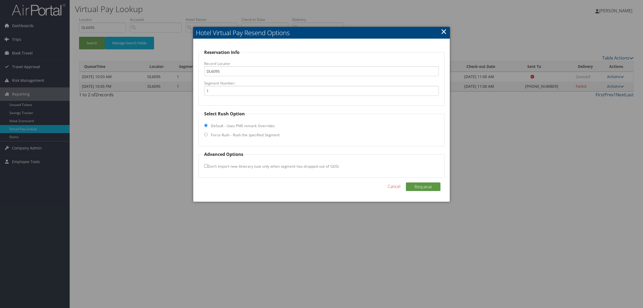
click at [234, 133] on label "Force Rush - Rush the specified Segment" at bounding box center [245, 134] width 69 height 5
click at [208, 133] on input "Force Rush - Rush the specified Segment" at bounding box center [205, 134] width 3 height 3
radio input "true"
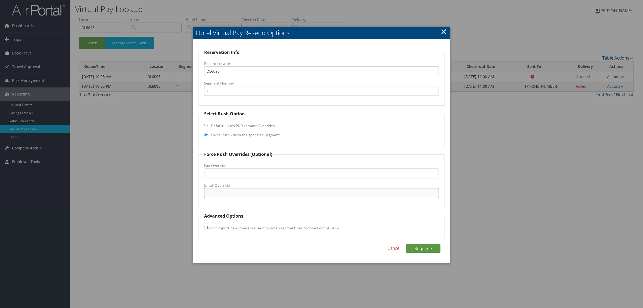
drag, startPoint x: 243, startPoint y: 192, endPoint x: 263, endPoint y: 197, distance: 20.3
click at [243, 192] on input "Email Override" at bounding box center [321, 193] width 235 height 10
paste input "americinn.lax@gmail.com"
type input "americinn.lax@gmail.com"
click at [429, 246] on button "Requeue" at bounding box center [423, 248] width 35 height 9
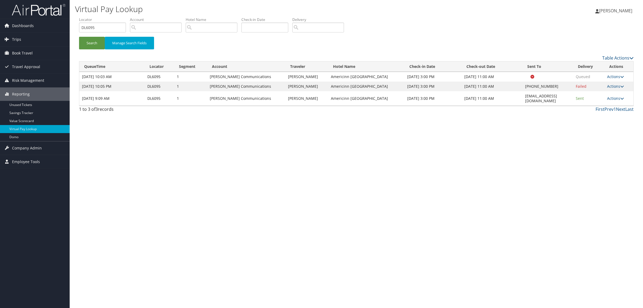
drag, startPoint x: 165, startPoint y: 186, endPoint x: 173, endPoint y: 141, distance: 46.3
click at [165, 186] on div "Virtual Pay Lookup Hope Ewing Hope Ewing My Settings Travel Agency Contacts Log…" at bounding box center [356, 154] width 573 height 308
drag, startPoint x: 107, startPoint y: 24, endPoint x: 58, endPoint y: 24, distance: 49.0
click at [58, 24] on div "Dashboards AirPortal 360™ (Manager) AirPortal 360™ (Agent) My Travel Dashboard …" at bounding box center [321, 154] width 643 height 308
paste input "CHJC6"
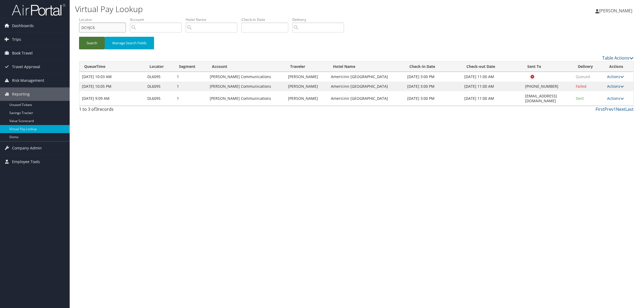
type input "DCHJC6"
click at [100, 45] on button "Search" at bounding box center [92, 43] width 26 height 13
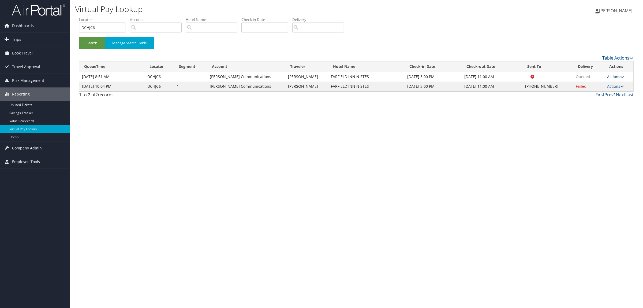
drag, startPoint x: 613, startPoint y: 92, endPoint x: 607, endPoint y: 100, distance: 9.0
click at [613, 89] on link "Actions" at bounding box center [615, 86] width 17 height 5
drag, startPoint x: 602, startPoint y: 101, endPoint x: 363, endPoint y: 144, distance: 241.9
click at [601, 101] on link "Resend" at bounding box center [599, 101] width 46 height 9
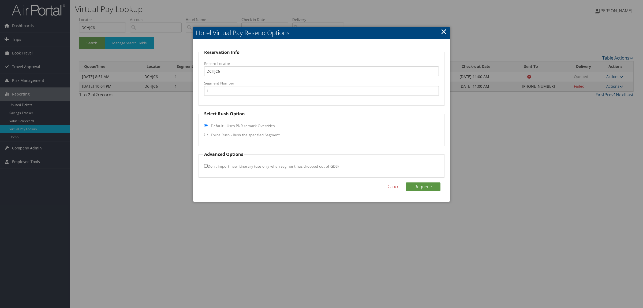
click at [265, 136] on label "Force Rush - Rush the specified Segment" at bounding box center [245, 134] width 69 height 5
click at [208, 136] on input "Force Rush - Rush the specified Segment" at bounding box center [205, 134] width 3 height 3
radio input "true"
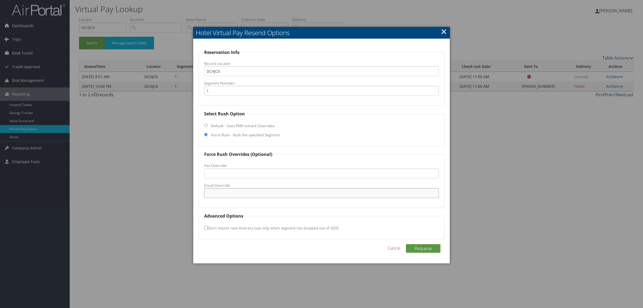
drag, startPoint x: 266, startPoint y: 195, endPoint x: 268, endPoint y: 196, distance: 2.8
click at [266, 195] on input "Email Override" at bounding box center [321, 193] width 235 height 10
paste input "hlnfn2024@gmail.com"
type input "hlnfn2024@gmail.com"
click at [429, 248] on button "Requeue" at bounding box center [423, 248] width 35 height 9
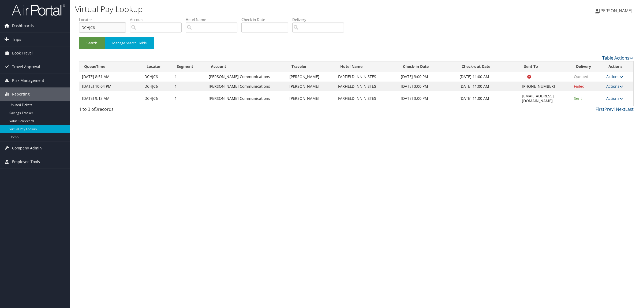
drag, startPoint x: 106, startPoint y: 30, endPoint x: 49, endPoint y: 23, distance: 57.3
click at [49, 23] on div "Dashboards AirPortal 360™ (Manager) AirPortal 360™ (Agent) My Travel Dashboard …" at bounding box center [321, 154] width 643 height 308
paste input "KW7HY"
click at [91, 43] on button "Search" at bounding box center [92, 43] width 26 height 13
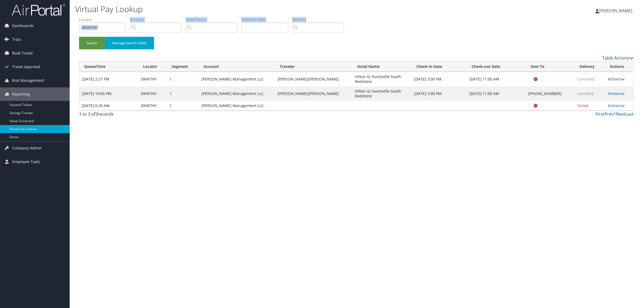
drag, startPoint x: 109, startPoint y: 33, endPoint x: 76, endPoint y: 25, distance: 33.1
click at [79, 25] on form "QueueTime Locator DKW7HY Segment Account Traveler Hotel Name Check-in Date Chec…" at bounding box center [356, 36] width 555 height 38
click at [101, 27] on input "DKW7HY" at bounding box center [102, 28] width 47 height 10
drag, startPoint x: 99, startPoint y: 27, endPoint x: 78, endPoint y: 40, distance: 25.1
click at [17, 27] on div "Dashboards AirPortal 360™ (Manager) AirPortal 360™ (Agent) My Travel Dashboard …" at bounding box center [321, 154] width 643 height 308
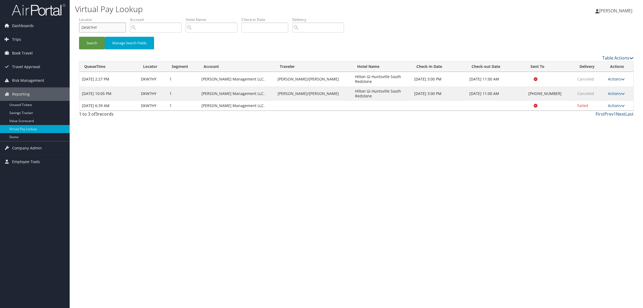
paste input "DC5L8V"
click at [95, 40] on button "Search" at bounding box center [92, 43] width 26 height 13
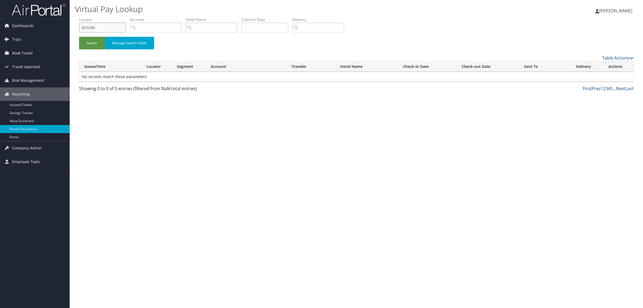
drag, startPoint x: 88, startPoint y: 24, endPoint x: 3, endPoint y: 6, distance: 87.0
click at [5, 11] on div "Dashboards AirPortal 360™ (Manager) AirPortal 360™ (Agent) My Travel Dashboard …" at bounding box center [321, 154] width 643 height 308
type input "DC5L8V"
click at [79, 37] on button "Search" at bounding box center [92, 43] width 26 height 13
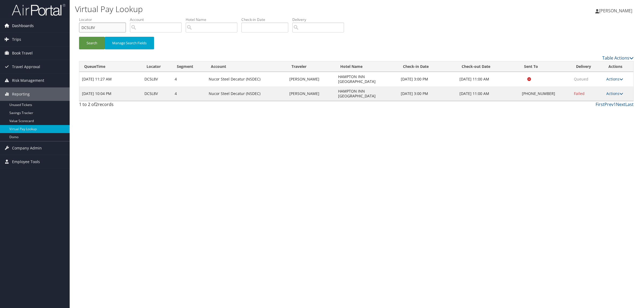
drag, startPoint x: 101, startPoint y: 28, endPoint x: 64, endPoint y: 26, distance: 37.3
click at [64, 26] on div "Dashboards AirPortal 360™ (Manager) AirPortal 360™ (Agent) My Travel Dashboard …" at bounding box center [321, 154] width 643 height 308
click at [96, 43] on button "Search" at bounding box center [92, 43] width 26 height 13
click at [614, 91] on link "Actions" at bounding box center [614, 93] width 17 height 5
click at [608, 92] on link "Resend" at bounding box center [599, 93] width 46 height 9
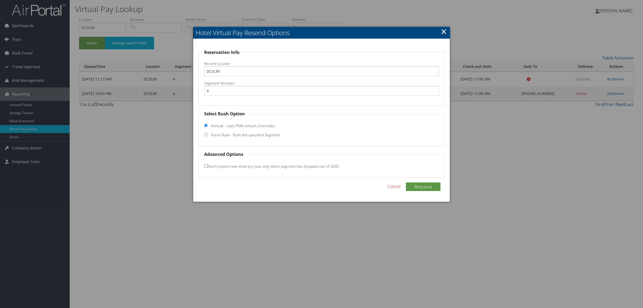
click at [250, 136] on label "Force Rush - Rush the specified Segment" at bounding box center [245, 134] width 69 height 5
click at [208, 136] on input "Force Rush - Rush the specified Segment" at bounding box center [205, 134] width 3 height 3
radio input "true"
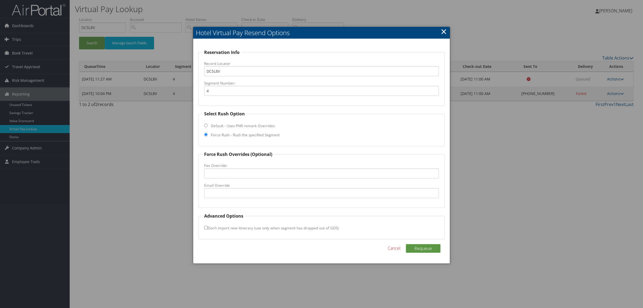
click at [252, 186] on label "Email Override" at bounding box center [321, 184] width 235 height 5
click at [252, 188] on input "Email Override" at bounding box center [321, 193] width 235 height 10
click at [247, 192] on input "Email Override" at bounding box center [321, 193] width 235 height 10
type input "happytravels@hamptoninncapecod.com"
click at [429, 251] on button "Requeue" at bounding box center [423, 248] width 35 height 9
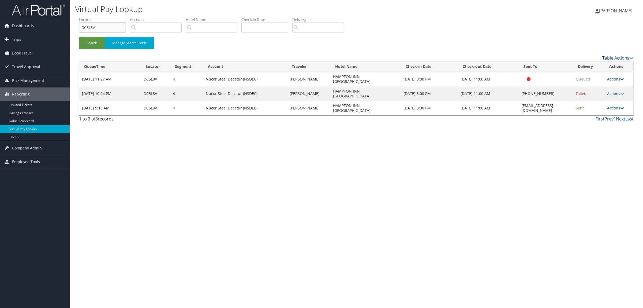
drag, startPoint x: 99, startPoint y: 28, endPoint x: 53, endPoint y: 30, distance: 46.1
click at [53, 30] on div "Dashboards AirPortal 360™ (Manager) AirPortal 360™ (Agent) My Travel Dashboard …" at bounding box center [321, 154] width 643 height 308
paste input "KW2NW"
type input "DKW2NW"
click at [90, 47] on button "Search" at bounding box center [92, 43] width 26 height 13
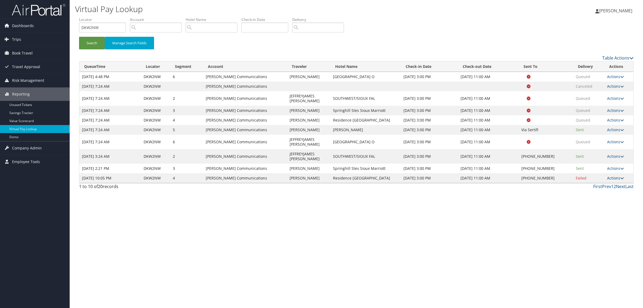
click at [616, 175] on link "Actions" at bounding box center [615, 177] width 17 height 5
click at [612, 169] on link "Resend" at bounding box center [600, 171] width 46 height 9
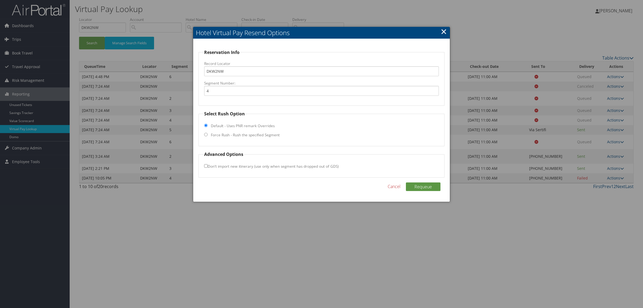
click at [474, 219] on div at bounding box center [321, 154] width 643 height 308
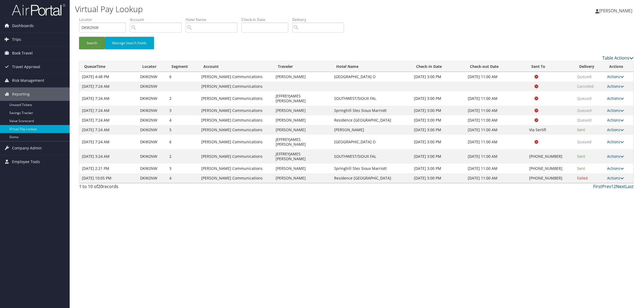
click at [616, 183] on link "Next" at bounding box center [620, 186] width 9 height 6
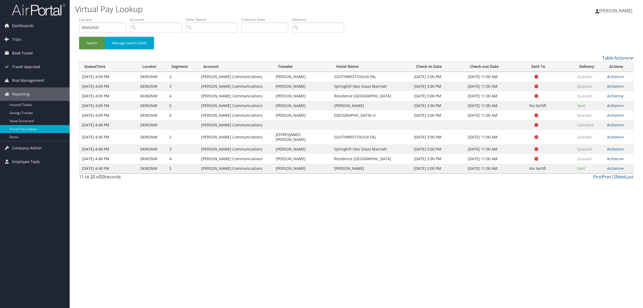
click at [612, 174] on link "1" at bounding box center [612, 177] width 2 height 6
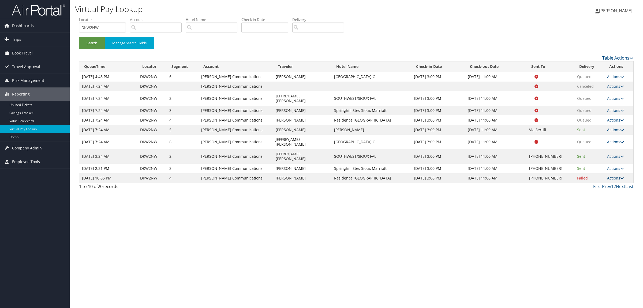
click at [610, 175] on link "Actions" at bounding box center [615, 177] width 17 height 5
click at [604, 168] on link "Resend" at bounding box center [600, 171] width 46 height 9
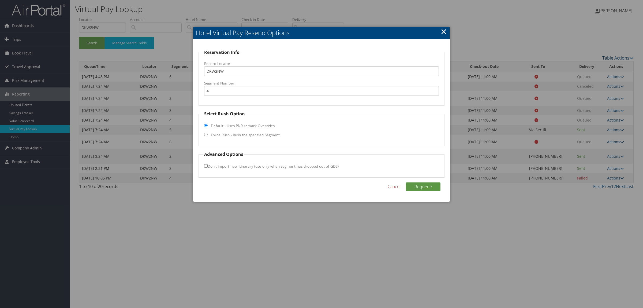
click at [245, 129] on fieldset "Select Rush Option Default - Uses PNR remark Overrides Force Rush - Rush the sp…" at bounding box center [322, 128] width 246 height 36
click at [246, 135] on label "Force Rush - Rush the specified Segment" at bounding box center [245, 134] width 69 height 5
click at [208, 135] on input "Force Rush - Rush the specified Segment" at bounding box center [205, 134] width 3 height 3
radio input "true"
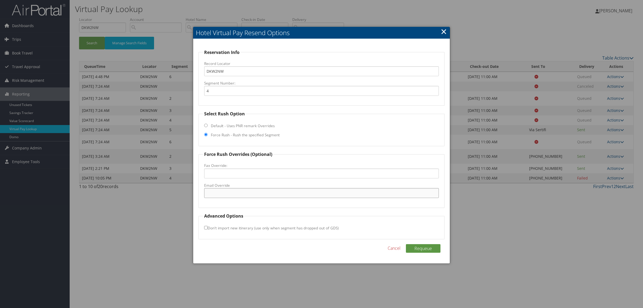
click at [245, 196] on input "Email Override" at bounding box center [321, 193] width 235 height 10
paste input "residence innomahawest@immhotels.com"
drag, startPoint x: 225, startPoint y: 192, endPoint x: 333, endPoint y: 178, distance: 108.6
click at [226, 192] on input "residence innomahawest@immhotels.com" at bounding box center [321, 193] width 235 height 10
type input "residenceinnomahawest@immhotels.com"
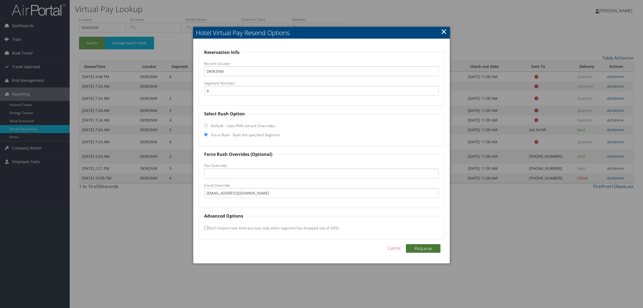
click at [428, 246] on button "Requeue" at bounding box center [423, 248] width 35 height 9
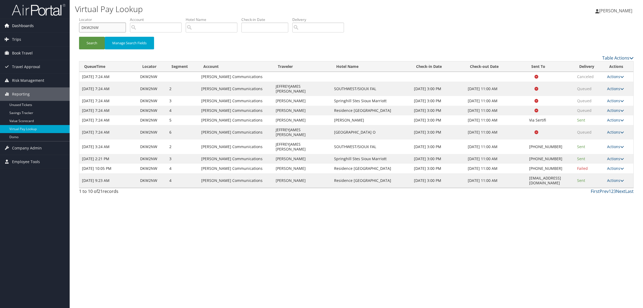
drag, startPoint x: 94, startPoint y: 26, endPoint x: 53, endPoint y: 26, distance: 41.8
click at [53, 26] on div "Dashboards AirPortal 360™ (Manager) AirPortal 360™ (Agent) My Travel Dashboard …" at bounding box center [321, 154] width 643 height 308
paste input "VFRL"
click at [93, 38] on button "Search" at bounding box center [92, 43] width 26 height 13
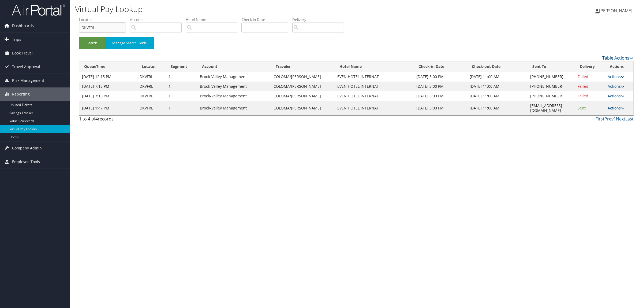
drag, startPoint x: 111, startPoint y: 30, endPoint x: 39, endPoint y: 24, distance: 71.5
click at [39, 24] on div "Dashboards AirPortal 360™ (Manager) AirPortal 360™ (Agent) My Travel Dashboard …" at bounding box center [321, 154] width 643 height 308
paste input "MYXY4"
type input "DMYXY4"
drag, startPoint x: 531, startPoint y: 106, endPoint x: 543, endPoint y: 109, distance: 12.4
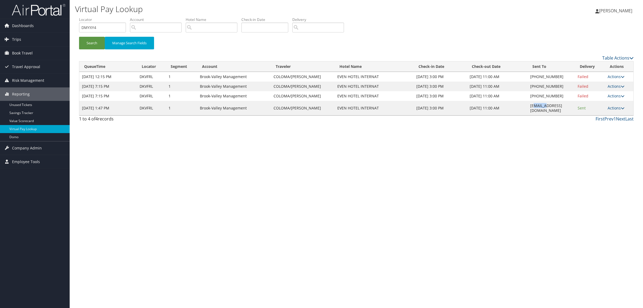
click at [543, 109] on td "info@riopinar.com" at bounding box center [552, 108] width 48 height 14
drag, startPoint x: 527, startPoint y: 106, endPoint x: 562, endPoint y: 111, distance: 35.5
click at [562, 111] on div "Table Actions Loading... QueueTime Locator Segment Account Traveler Hotel Name …" at bounding box center [356, 90] width 555 height 70
click at [559, 107] on td "info@riopinar.com" at bounding box center [552, 108] width 48 height 14
drag, startPoint x: 536, startPoint y: 107, endPoint x: 561, endPoint y: 107, distance: 24.4
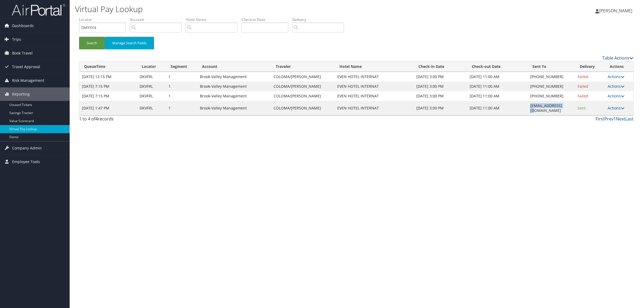
click at [561, 107] on td "info@riopinar.com" at bounding box center [552, 108] width 48 height 14
copy td "info@riopinar.com"
click at [90, 43] on button "Search" at bounding box center [92, 43] width 26 height 13
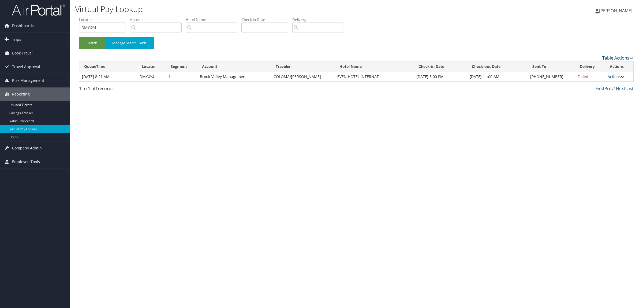
click at [614, 78] on link "Actions" at bounding box center [616, 76] width 17 height 5
click at [608, 83] on link "Resend" at bounding box center [600, 84] width 46 height 9
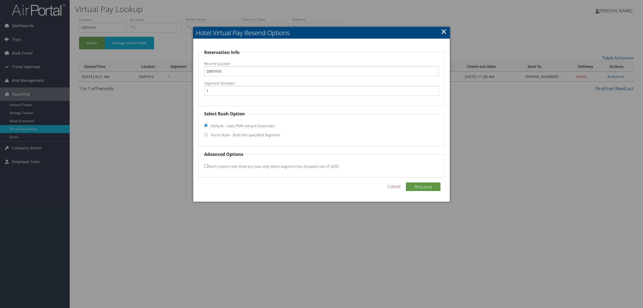
click at [244, 134] on label "Force Rush - Rush the specified Segment" at bounding box center [245, 134] width 69 height 5
click at [208, 134] on input "Force Rush - Rush the specified Segment" at bounding box center [205, 134] width 3 height 3
radio input "true"
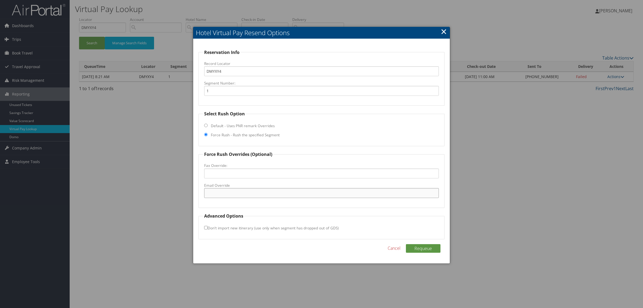
click at [230, 191] on input "Email Override" at bounding box center [321, 193] width 235 height 10
paste input "info@riopinar.com"
type input "info@riopinar.com"
click at [421, 247] on button "Requeue" at bounding box center [423, 248] width 35 height 9
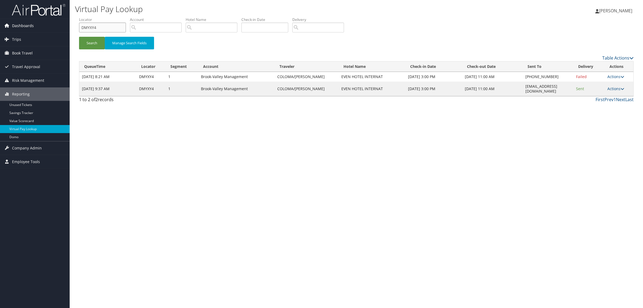
drag, startPoint x: 99, startPoint y: 28, endPoint x: 60, endPoint y: 28, distance: 38.9
click at [60, 28] on div "Dashboards AirPortal 360™ (Manager) AirPortal 360™ (Agent) My Travel Dashboard …" at bounding box center [321, 154] width 643 height 308
paste input "K01Q9"
click at [98, 42] on button "Search" at bounding box center [92, 43] width 26 height 13
drag, startPoint x: 100, startPoint y: 29, endPoint x: 10, endPoint y: 27, distance: 89.8
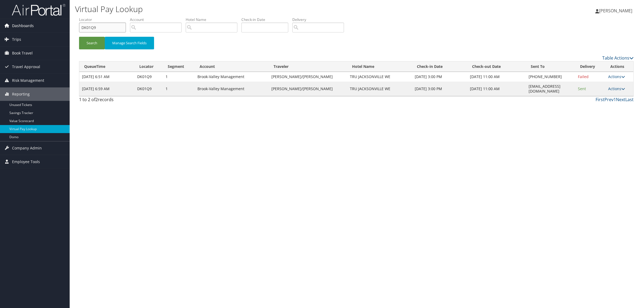
click at [10, 27] on div "Dashboards AirPortal 360™ (Manager) AirPortal 360™ (Agent) My Travel Dashboard …" at bounding box center [321, 154] width 643 height 308
paste input "MZ0CP"
type input "DMZ0CP"
drag, startPoint x: 520, startPoint y: 86, endPoint x: 562, endPoint y: 86, distance: 42.3
click at [562, 86] on td "JAXRU_GM@hilton.com" at bounding box center [550, 88] width 49 height 14
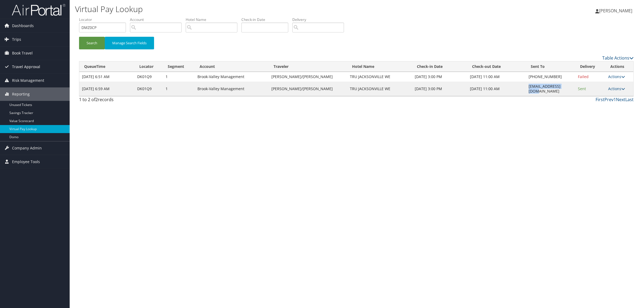
copy td "JAXRU_GM@hilton.com"
click at [92, 37] on button "Search" at bounding box center [92, 43] width 26 height 13
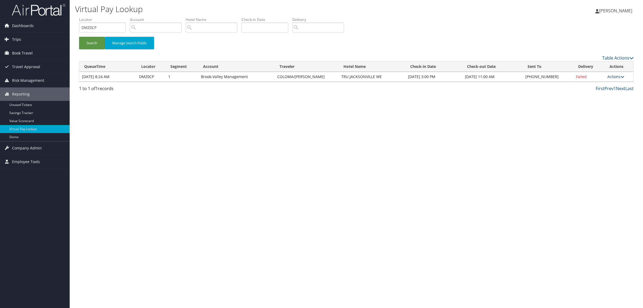
click at [620, 77] on link "Actions" at bounding box center [615, 76] width 17 height 5
click at [611, 81] on link "Resend" at bounding box center [600, 84] width 46 height 9
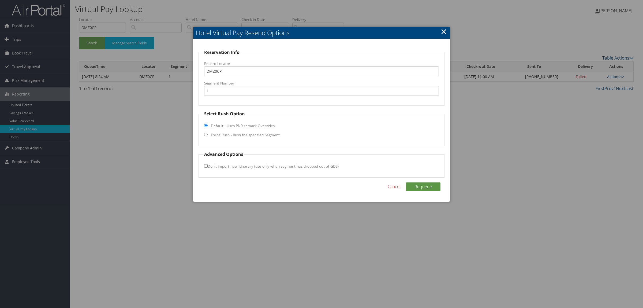
click at [235, 132] on label "Force Rush - Rush the specified Segment" at bounding box center [245, 134] width 69 height 5
click at [208, 133] on input "Force Rush - Rush the specified Segment" at bounding box center [205, 134] width 3 height 3
radio input "true"
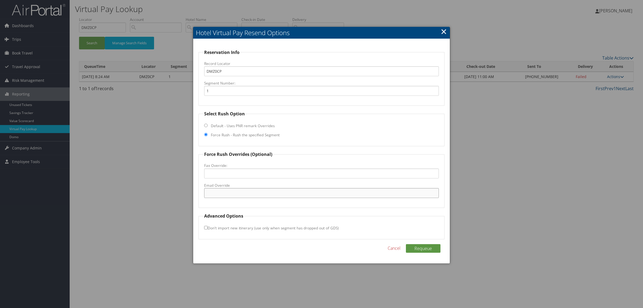
click at [233, 193] on input "Email Override" at bounding box center [321, 193] width 235 height 10
paste input "JAXRU_GM@hilton.com"
type input "JAXRU_GM@hilton.com"
click at [412, 247] on button "Requeue" at bounding box center [423, 248] width 35 height 9
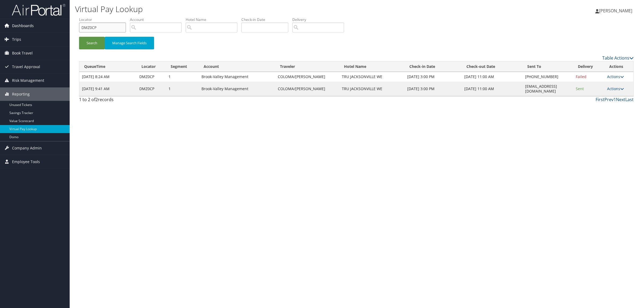
drag, startPoint x: 99, startPoint y: 27, endPoint x: 63, endPoint y: 23, distance: 36.6
click at [63, 23] on div "Dashboards AirPortal 360™ (Manager) AirPortal 360™ (Agent) My Travel Dashboard …" at bounding box center [321, 154] width 643 height 308
paste input "7SK4L,"
click at [95, 45] on button "Search" at bounding box center [92, 43] width 26 height 13
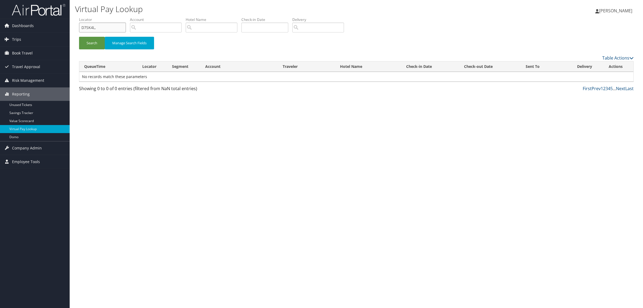
click at [101, 27] on input "D7SK4L," at bounding box center [102, 28] width 47 height 10
click at [79, 37] on button "Search" at bounding box center [92, 43] width 26 height 13
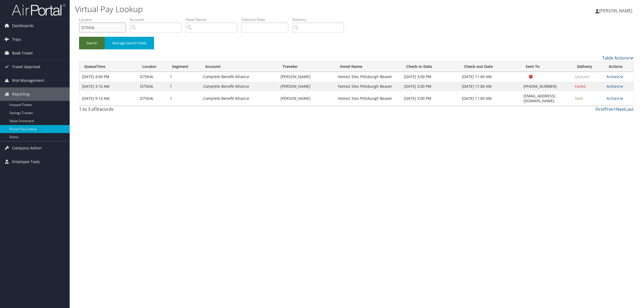
drag, startPoint x: 98, startPoint y: 28, endPoint x: 90, endPoint y: 40, distance: 14.3
click at [46, 27] on div "Dashboards AirPortal 360™ (Manager) AirPortal 360™ (Agent) My Travel Dashboard …" at bounding box center [321, 154] width 643 height 308
paste input "LNK2T"
type input "DLNK2T"
drag, startPoint x: 511, startPoint y: 97, endPoint x: 553, endPoint y: 103, distance: 42.3
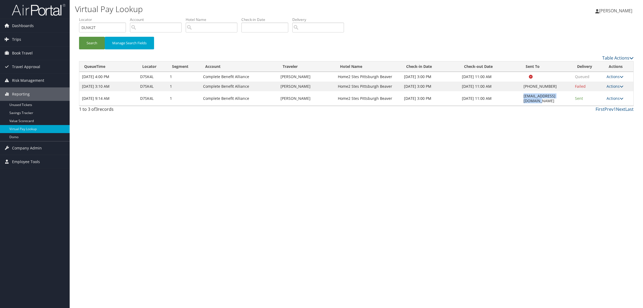
click at [564, 96] on td "PSHAREK@PIATTHOTELS.COM" at bounding box center [546, 98] width 51 height 14
copy td "PSHAREK@PIATTHOTELS.COM"
click at [91, 40] on button "Search" at bounding box center [92, 43] width 26 height 13
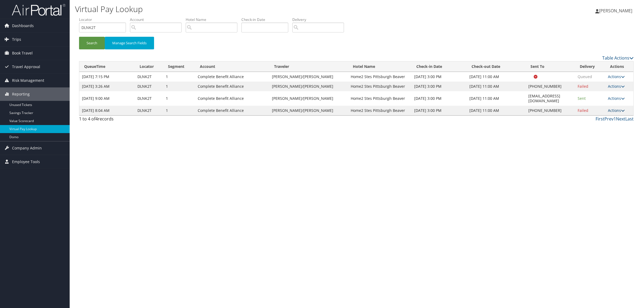
click at [615, 108] on link "Actions" at bounding box center [616, 110] width 17 height 5
click at [603, 111] on link "Resend" at bounding box center [600, 113] width 46 height 9
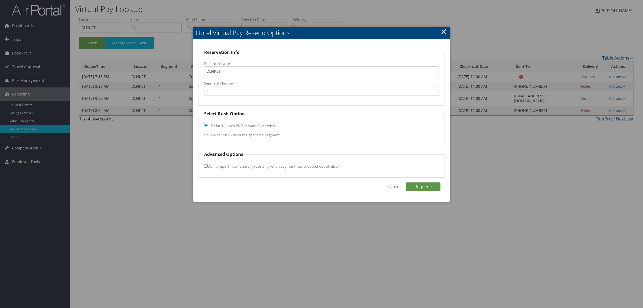
click at [238, 137] on label "Force Rush - Rush the specified Segment" at bounding box center [245, 134] width 69 height 5
click at [208, 136] on input "Force Rush - Rush the specified Segment" at bounding box center [205, 134] width 3 height 3
radio input "true"
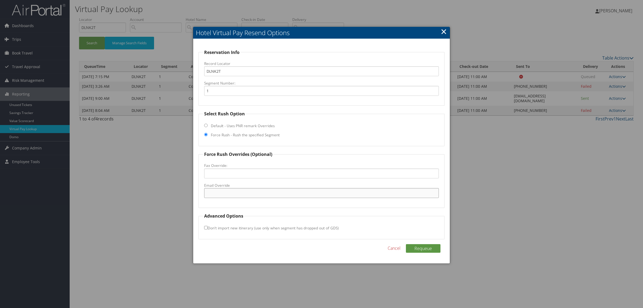
click at [233, 196] on input "Email Override" at bounding box center [321, 193] width 235 height 10
paste input "PSHAREK@PIATTHOTELS.COM"
type input "PSHAREK@PIATTHOTELS.COM"
click at [435, 245] on button "Requeue" at bounding box center [423, 248] width 35 height 9
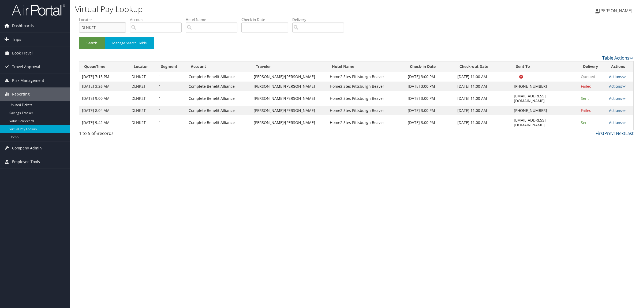
drag, startPoint x: 108, startPoint y: 31, endPoint x: 45, endPoint y: 30, distance: 63.0
click at [45, 31] on div "Dashboards AirPortal 360™ (Manager) AirPortal 360™ (Agent) My Travel Dashboard …" at bounding box center [321, 154] width 643 height 308
paste input "DRL4G"
type input "DDRL4G"
click at [96, 44] on button "Search" at bounding box center [92, 43] width 26 height 13
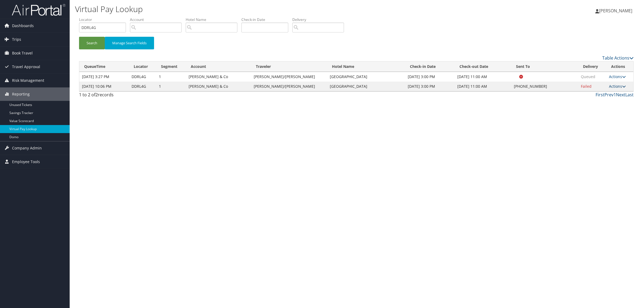
click at [617, 86] on link "Actions" at bounding box center [617, 86] width 17 height 5
click at [607, 103] on link "Logs" at bounding box center [600, 103] width 46 height 9
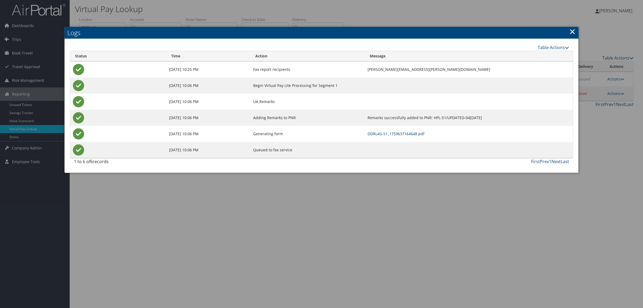
click at [379, 134] on link "DDRL4G-S1_1759637164648.pdf" at bounding box center [396, 133] width 57 height 5
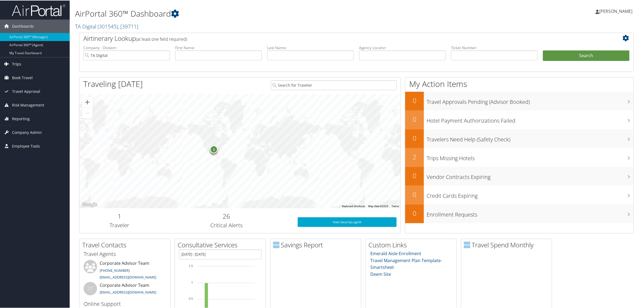
click at [20, 64] on span "Trips" at bounding box center [16, 63] width 9 height 13
click at [47, 71] on link "Airtinerary® Lookup" at bounding box center [35, 74] width 70 height 8
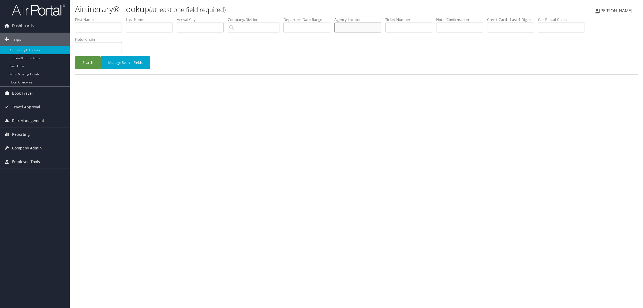
click at [363, 25] on input "text" at bounding box center [357, 28] width 47 height 10
paste input "DMZ523"
click at [95, 60] on button "Search" at bounding box center [88, 62] width 26 height 13
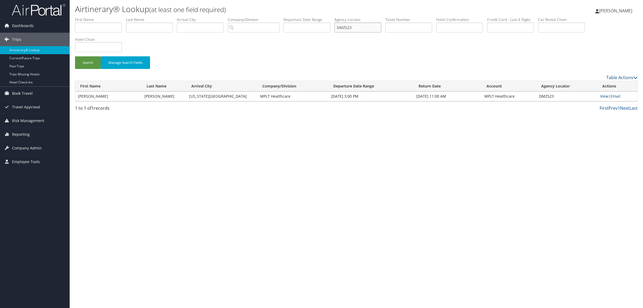
drag, startPoint x: 362, startPoint y: 27, endPoint x: 260, endPoint y: 34, distance: 102.3
click at [263, 17] on ul "First Name Last Name Departure City Arrival City Company/Division Airport/City …" at bounding box center [356, 17] width 563 height 0
click at [99, 61] on button "Search" at bounding box center [88, 62] width 26 height 13
click at [600, 96] on link "View" at bounding box center [604, 96] width 8 height 5
drag, startPoint x: 380, startPoint y: 29, endPoint x: 197, endPoint y: 48, distance: 183.2
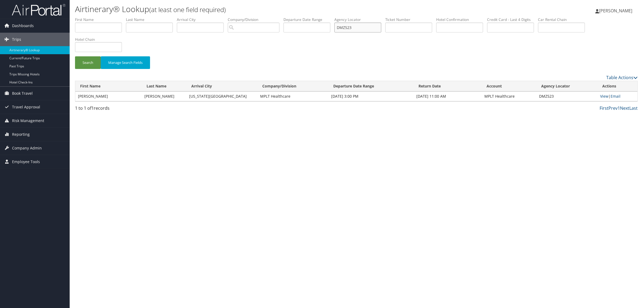
click at [288, 17] on ul "First Name Last Name Departure City Arrival City Company/Division Airport/City …" at bounding box center [356, 17] width 563 height 0
paste input "BBZZ"
click at [91, 60] on button "Search" at bounding box center [88, 62] width 26 height 13
click at [603, 96] on link "View" at bounding box center [603, 96] width 8 height 5
drag, startPoint x: 366, startPoint y: 27, endPoint x: 247, endPoint y: 26, distance: 119.0
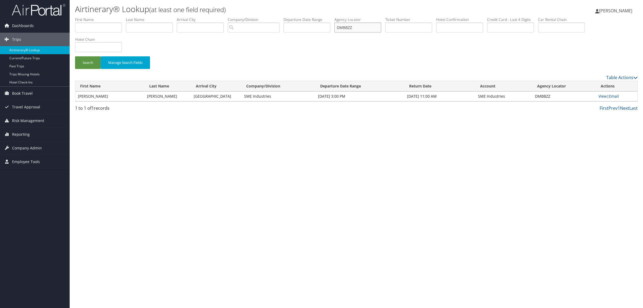
click at [252, 17] on ul "First Name Last Name Departure City Arrival City Company/Division Airport/City …" at bounding box center [356, 17] width 563 height 0
paste input "HFKM"
type input "DMHFKM"
click at [91, 64] on button "Search" at bounding box center [88, 62] width 26 height 13
click at [602, 96] on link "View" at bounding box center [604, 96] width 8 height 5
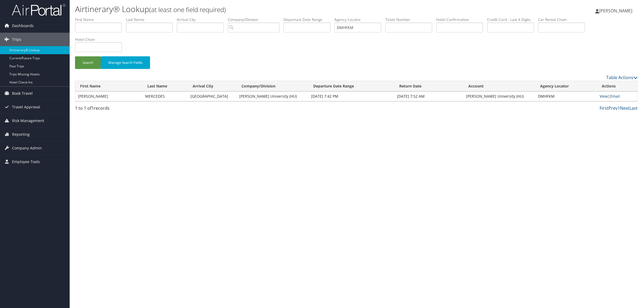
click at [100, 22] on label "First Name" at bounding box center [100, 19] width 51 height 5
click at [101, 31] on input "text" at bounding box center [98, 28] width 47 height 10
type input "jennifer"
type input "carpenter"
drag, startPoint x: 364, startPoint y: 27, endPoint x: 253, endPoint y: 16, distance: 112.3
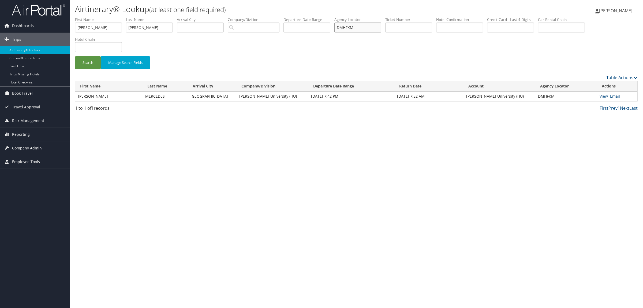
click at [255, 17] on ul "First Name jennifer Last Name carpenter Departure City Arrival City Company/Div…" at bounding box center [356, 17] width 563 height 0
click at [75, 56] on button "Search" at bounding box center [88, 62] width 26 height 13
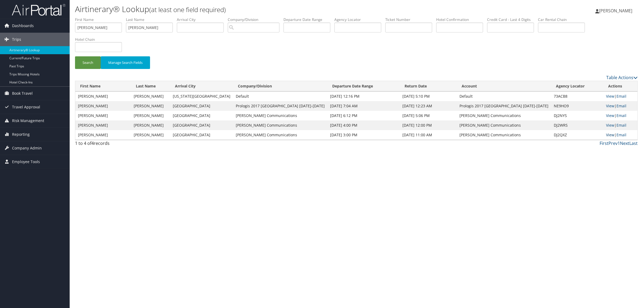
click at [606, 132] on link "View" at bounding box center [610, 134] width 8 height 5
drag, startPoint x: 0, startPoint y: 29, endPoint x: 0, endPoint y: 26, distance: 3.8
click at [0, 29] on div "Dashboards AirPortal 360™ (Manager) AirPortal 360™ (Agent) My Travel Dashboard …" at bounding box center [321, 154] width 643 height 308
drag, startPoint x: 90, startPoint y: 25, endPoint x: 345, endPoint y: 21, distance: 255.1
click at [51, 25] on div "Dashboards AirPortal 360™ (Manager) AirPortal 360™ (Agent) My Travel Dashboard …" at bounding box center [321, 154] width 643 height 308
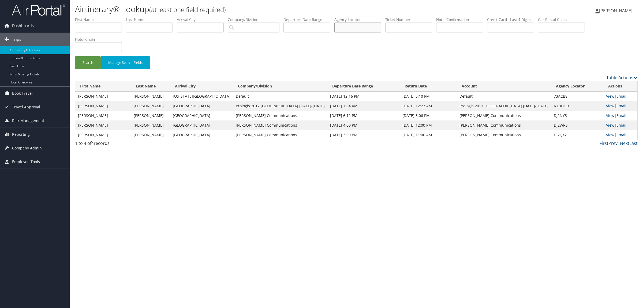
paste input "DJDB5H"
click at [75, 56] on button "Search" at bounding box center [88, 62] width 26 height 13
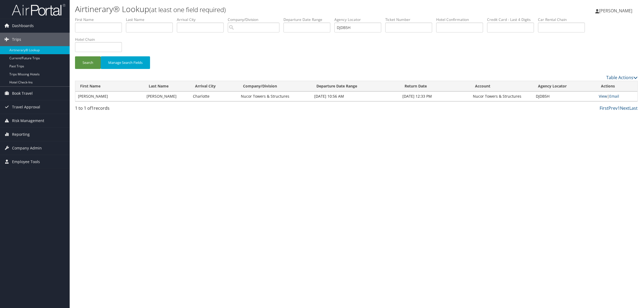
click at [602, 96] on link "View" at bounding box center [603, 96] width 8 height 5
drag, startPoint x: 371, startPoint y: 23, endPoint x: 170, endPoint y: 18, distance: 200.7
click at [219, 17] on ul "First Name Last Name Departure City Arrival City Company/Division Airport/City …" at bounding box center [356, 17] width 563 height 0
paste input "MY6FV"
click at [93, 63] on button "Search" at bounding box center [88, 62] width 26 height 13
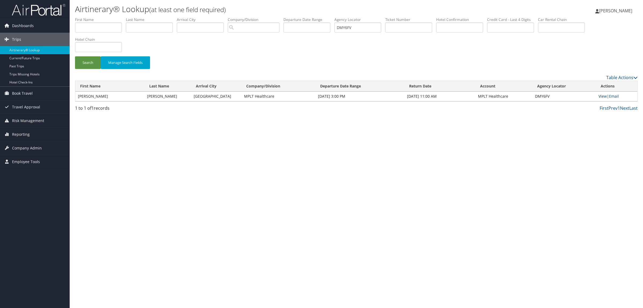
click at [603, 96] on link "View" at bounding box center [603, 96] width 8 height 5
drag, startPoint x: 364, startPoint y: 29, endPoint x: 256, endPoint y: 33, distance: 107.8
click at [264, 17] on ul "First Name Last Name Departure City Arrival City Company/Division Airport/City …" at bounding box center [356, 17] width 563 height 0
paste input "4R8"
click at [95, 60] on button "Search" at bounding box center [88, 62] width 26 height 13
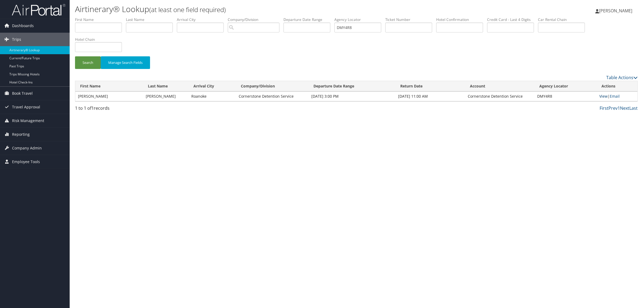
click at [601, 97] on link "View" at bounding box center [603, 96] width 8 height 5
drag, startPoint x: 368, startPoint y: 29, endPoint x: 312, endPoint y: 29, distance: 56.3
click at [312, 17] on ul "First Name Last Name Departure City Arrival City Company/Division Airport/City …" at bounding box center [356, 17] width 563 height 0
click at [75, 56] on button "Search" at bounding box center [88, 62] width 26 height 13
click at [602, 96] on link "View" at bounding box center [604, 96] width 8 height 5
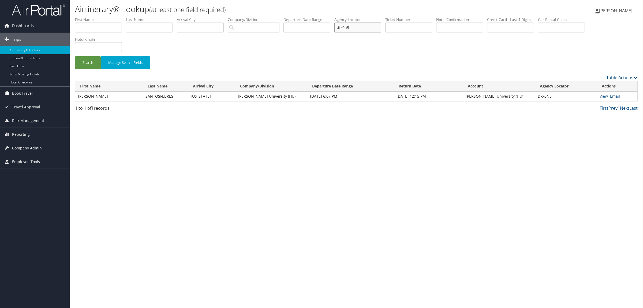
drag, startPoint x: 358, startPoint y: 30, endPoint x: 299, endPoint y: 34, distance: 59.4
click at [299, 17] on ul "First Name Last Name Departure City Arrival City Company/Division Airport/City …" at bounding box center [356, 17] width 563 height 0
paste input "DMBBZZ"
click at [89, 60] on button "Search" at bounding box center [88, 62] width 26 height 13
click at [603, 97] on link "View" at bounding box center [603, 96] width 8 height 5
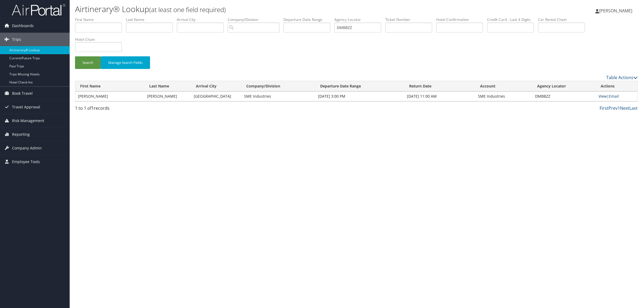
click at [602, 98] on link "View" at bounding box center [603, 96] width 8 height 5
drag, startPoint x: 363, startPoint y: 30, endPoint x: 290, endPoint y: 27, distance: 72.7
click at [290, 17] on ul "First Name Last Name Departure City Arrival City Company/Division Airport/City …" at bounding box center [356, 17] width 563 height 0
paste input "Y4R8"
click at [86, 64] on button "Search" at bounding box center [88, 62] width 26 height 13
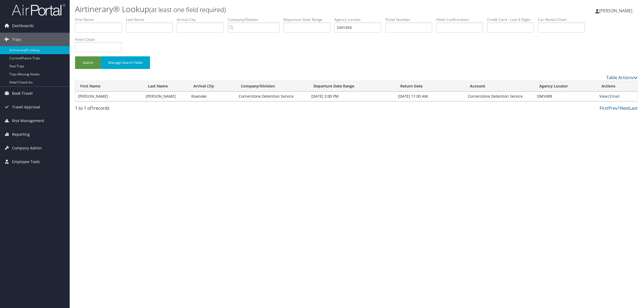
click at [604, 97] on link "View" at bounding box center [603, 96] width 8 height 5
drag, startPoint x: 360, startPoint y: 29, endPoint x: 263, endPoint y: 22, distance: 96.5
click at [281, 17] on ul "First Name Last Name Departure City Arrival City Company/Division Airport/City …" at bounding box center [356, 17] width 563 height 0
paste input "JDB5H"
click at [83, 60] on button "Search" at bounding box center [88, 62] width 26 height 13
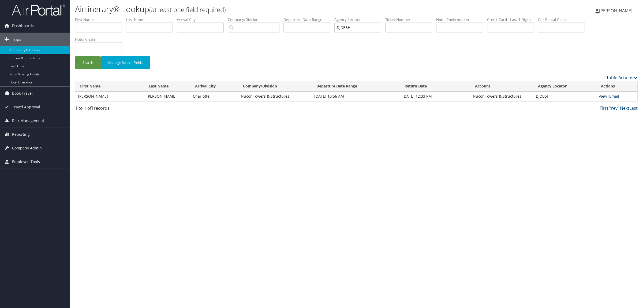
click at [599, 96] on link "View" at bounding box center [603, 96] width 8 height 5
drag, startPoint x: 378, startPoint y: 25, endPoint x: 292, endPoint y: 29, distance: 86.6
click at [293, 17] on ul "First Name Last Name Departure City Arrival City Company/Division Airport/City …" at bounding box center [356, 17] width 563 height 0
click at [378, 29] on input "DJDB5H" at bounding box center [357, 28] width 47 height 10
drag, startPoint x: 373, startPoint y: 28, endPoint x: 238, endPoint y: 23, distance: 134.8
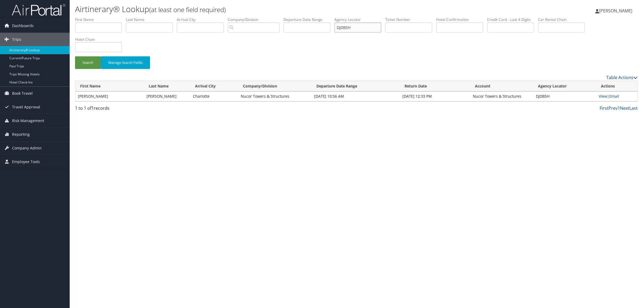
click at [252, 17] on ul "First Name Last Name Departure City Arrival City Company/Division Airport/City …" at bounding box center [356, 17] width 563 height 0
click at [92, 65] on button "Search" at bounding box center [88, 62] width 26 height 13
drag, startPoint x: 239, startPoint y: 29, endPoint x: 236, endPoint y: 32, distance: 4.2
click at [238, 17] on ul "First Name Last Name Departure City Arrival City Company/Division Airport/City …" at bounding box center [356, 17] width 563 height 0
paste input "MZ523"
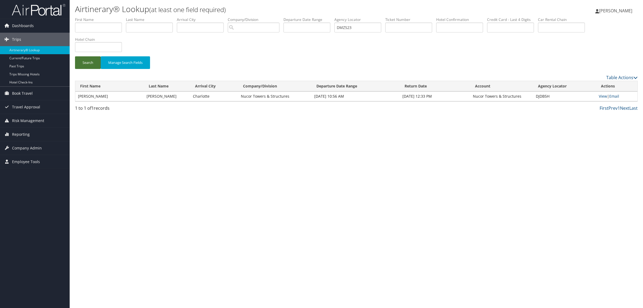
click at [92, 60] on button "Search" at bounding box center [88, 62] width 26 height 13
click at [604, 94] on link "View" at bounding box center [604, 96] width 8 height 5
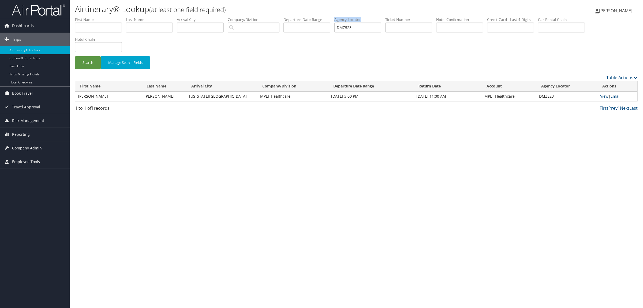
drag, startPoint x: 355, startPoint y: 22, endPoint x: 352, endPoint y: 23, distance: 3.3
click at [353, 22] on li "Agency Locator DMZ523" at bounding box center [359, 27] width 51 height 20
drag, startPoint x: 364, startPoint y: 27, endPoint x: 306, endPoint y: 29, distance: 57.4
click at [309, 17] on ul "First Name Last Name Departure City Arrival City Company/Division Airport/City …" at bounding box center [356, 17] width 563 height 0
paste input "CKC281"
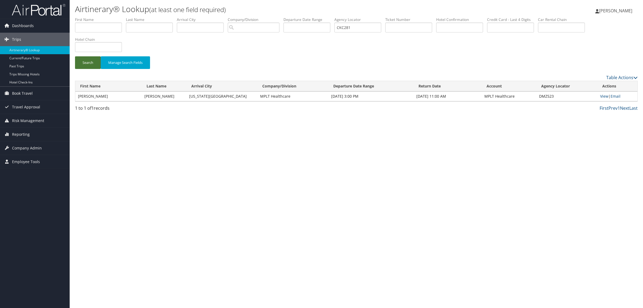
click at [86, 62] on button "Search" at bounding box center [88, 62] width 26 height 13
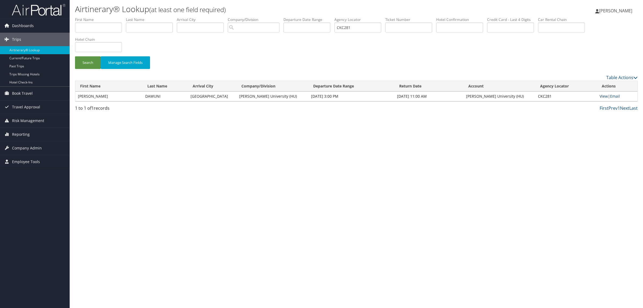
click at [602, 97] on link "View" at bounding box center [604, 96] width 8 height 5
paste input "DBDP76"
drag, startPoint x: 367, startPoint y: 28, endPoint x: 314, endPoint y: 28, distance: 52.3
click at [317, 17] on ul "First Name Last Name Departure City Arrival City Company/Division Airport/City …" at bounding box center [356, 17] width 563 height 0
type input "DBDP76"
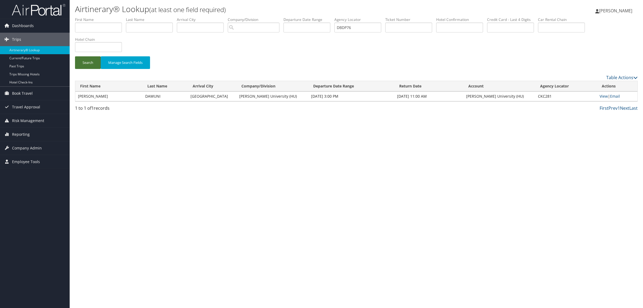
click at [95, 65] on button "Search" at bounding box center [88, 62] width 26 height 13
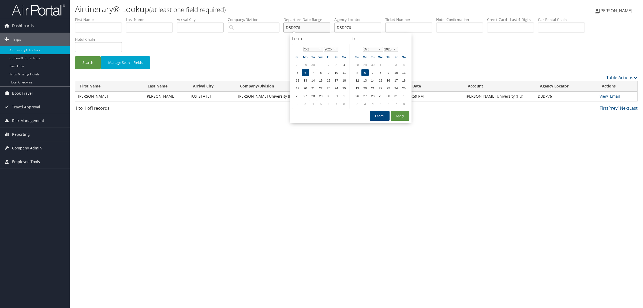
paste input "D9RYF"
type input "DD9RYF"
drag, startPoint x: 284, startPoint y: 27, endPoint x: 250, endPoint y: 27, distance: 34.6
click at [250, 17] on ul "First Name Last Name Departure City Arrival City Company/Division Airport/City …" at bounding box center [356, 17] width 563 height 0
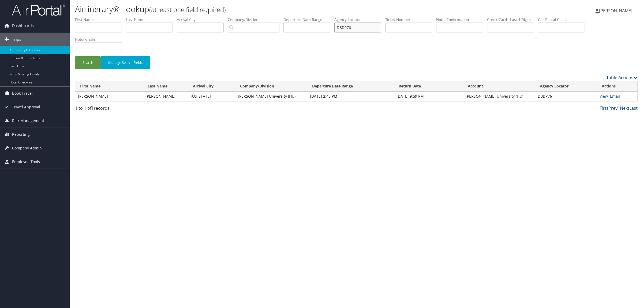
drag, startPoint x: 377, startPoint y: 26, endPoint x: 281, endPoint y: 26, distance: 95.9
click at [281, 17] on ul "First Name Last Name Departure City Arrival City Company/Division Airport/City …" at bounding box center [356, 17] width 563 height 0
paste input "D9RYF"
click at [88, 61] on button "Search" at bounding box center [88, 62] width 26 height 13
click at [94, 69] on div "Search Manage Search Fields" at bounding box center [356, 65] width 571 height 18
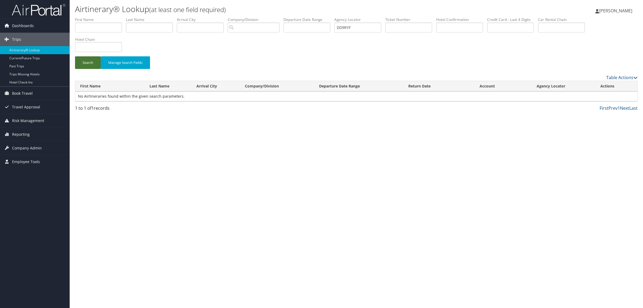
click at [93, 66] on button "Search" at bounding box center [88, 62] width 26 height 13
click at [375, 23] on input "DD9RYF" at bounding box center [357, 28] width 47 height 10
drag, startPoint x: 363, startPoint y: 27, endPoint x: 313, endPoint y: 27, distance: 50.4
click at [313, 17] on ul "First Name Last Name Departure City Arrival City Company/Division Airport/City …" at bounding box center [356, 17] width 563 height 0
click at [358, 24] on input "DD9RYF" at bounding box center [357, 28] width 47 height 10
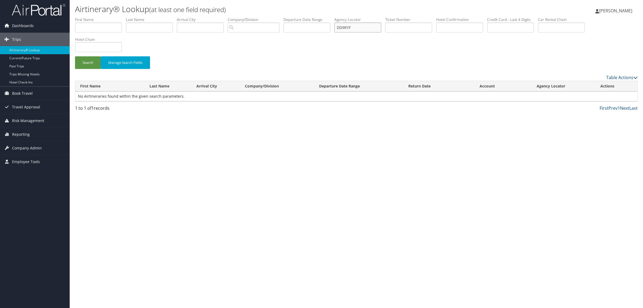
drag, startPoint x: 363, startPoint y: 26, endPoint x: 307, endPoint y: 27, distance: 55.5
click at [311, 17] on ul "First Name Last Name Departure City Arrival City Company/Division Airport/City …" at bounding box center [356, 17] width 563 height 0
click at [91, 62] on button "Search" at bounding box center [88, 62] width 26 height 13
paste input "DZ79"
drag, startPoint x: 375, startPoint y: 31, endPoint x: 268, endPoint y: 31, distance: 107.2
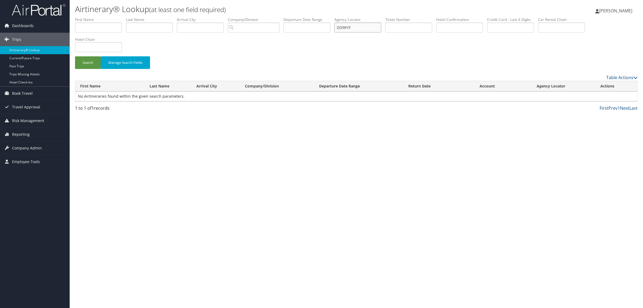
click at [269, 17] on ul "First Name Last Name Departure City Arrival City Company/Division Airport/City …" at bounding box center [356, 17] width 563 height 0
drag, startPoint x: 98, startPoint y: 62, endPoint x: 199, endPoint y: 24, distance: 107.3
click at [99, 62] on button "Search" at bounding box center [88, 62] width 26 height 13
click at [364, 25] on input "DDDZ79" at bounding box center [357, 28] width 47 height 10
drag, startPoint x: 368, startPoint y: 29, endPoint x: 126, endPoint y: 36, distance: 242.1
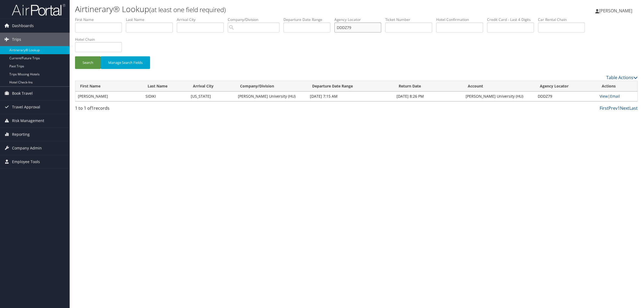
click at [149, 17] on ul "First Name Last Name Departure City Arrival City Company/Division Airport/City …" at bounding box center [356, 17] width 563 height 0
paste input "59N5C"
click at [89, 62] on button "Search" at bounding box center [88, 62] width 26 height 13
click at [602, 96] on link "View" at bounding box center [604, 96] width 8 height 5
drag, startPoint x: 363, startPoint y: 24, endPoint x: 329, endPoint y: 24, distance: 34.8
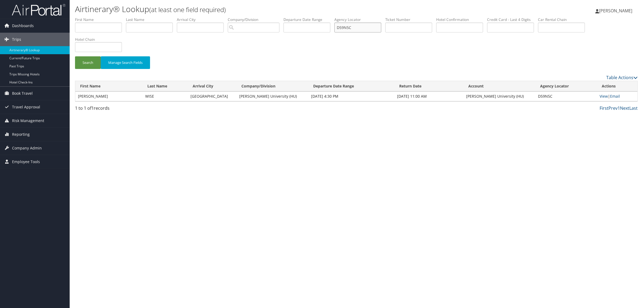
click at [325, 17] on ul "First Name Last Name Departure City Arrival City Company/Division Airport/City …" at bounding box center [356, 17] width 563 height 0
paste input "BFFL8"
click at [91, 64] on button "Search" at bounding box center [88, 62] width 26 height 13
click at [601, 96] on link "View" at bounding box center [604, 96] width 8 height 5
drag, startPoint x: 358, startPoint y: 28, endPoint x: 193, endPoint y: 29, distance: 165.3
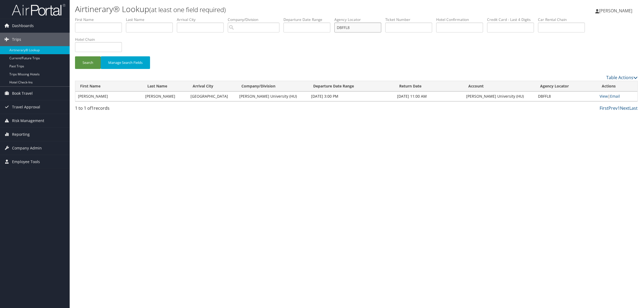
click at [215, 17] on ul "First Name Last Name Departure City Arrival City Company/Division Airport/City …" at bounding box center [356, 17] width 563 height 0
paste input "DDZ79"
click at [87, 61] on button "Search" at bounding box center [88, 62] width 26 height 13
click at [602, 97] on link "View" at bounding box center [604, 96] width 8 height 5
drag, startPoint x: 371, startPoint y: 30, endPoint x: 245, endPoint y: 39, distance: 126.2
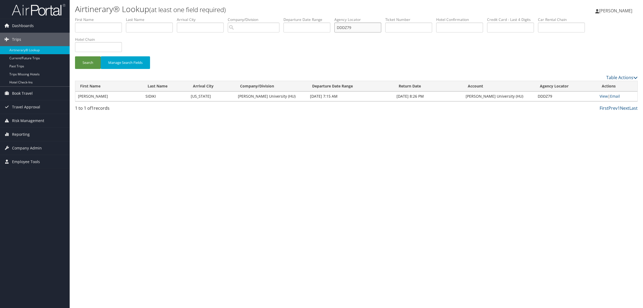
click at [245, 39] on form "First Name Last Name Departure City Arrival City Company/Division Airport/City …" at bounding box center [356, 45] width 563 height 57
paste input "F1DB"
click at [93, 59] on button "Search" at bounding box center [88, 62] width 26 height 13
click at [602, 95] on link "View" at bounding box center [604, 96] width 8 height 5
drag, startPoint x: 374, startPoint y: 27, endPoint x: 255, endPoint y: 44, distance: 121.0
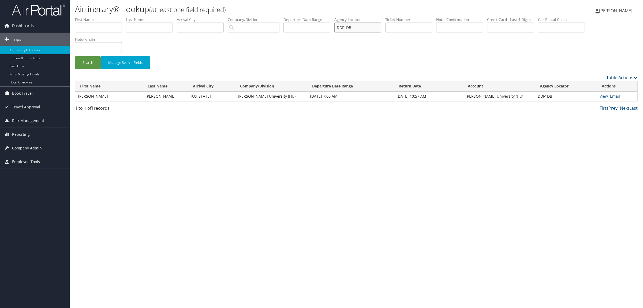
click at [282, 38] on form "First Name Last Name Departure City Arrival City Company/Division Airport/City …" at bounding box center [356, 45] width 563 height 57
paste input "RNKF"
click at [88, 62] on button "Search" at bounding box center [88, 62] width 26 height 13
click at [603, 97] on link "View" at bounding box center [604, 96] width 8 height 5
drag, startPoint x: 362, startPoint y: 28, endPoint x: 279, endPoint y: 28, distance: 83.3
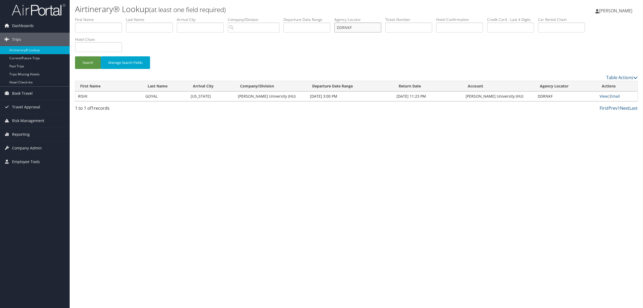
click at [279, 17] on ul "First Name Last Name Departure City Arrival City Company/Division Airport/City …" at bounding box center [356, 17] width 563 height 0
paste input "HQ083"
click at [92, 62] on button "Search" at bounding box center [88, 62] width 26 height 13
click at [602, 94] on link "View" at bounding box center [604, 96] width 8 height 5
drag, startPoint x: 369, startPoint y: 23, endPoint x: 209, endPoint y: 41, distance: 160.4
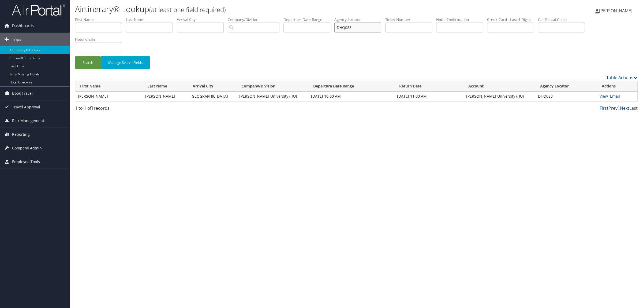
click at [242, 17] on ul "First Name Last Name Departure City Arrival City Company/Division Airport/City …" at bounding box center [356, 17] width 563 height 0
paste input "JFP6B"
click at [92, 62] on button "Search" at bounding box center [88, 62] width 26 height 13
drag, startPoint x: 363, startPoint y: 30, endPoint x: 227, endPoint y: 40, distance: 135.7
click at [245, 17] on ul "First Name Last Name Departure City Arrival City Company/Division Airport/City …" at bounding box center [356, 17] width 563 height 0
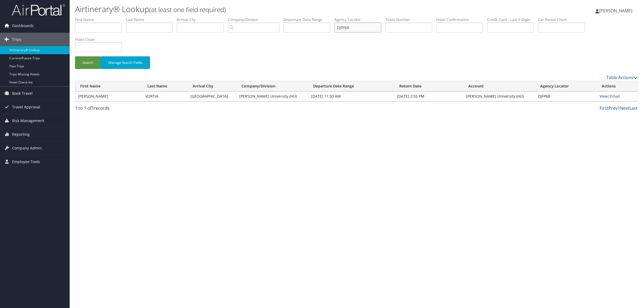
paste input "LMT2J"
click at [89, 64] on button "Search" at bounding box center [88, 62] width 26 height 13
click at [603, 95] on link "View" at bounding box center [604, 96] width 8 height 5
drag, startPoint x: 372, startPoint y: 28, endPoint x: 243, endPoint y: 34, distance: 129.3
click at [295, 17] on ul "First Name Last Name Departure City Arrival City Company/Division Airport/City …" at bounding box center [356, 17] width 563 height 0
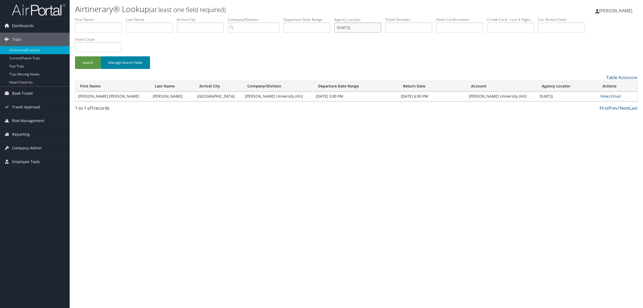
paste input "M8KY9"
click at [95, 61] on button "Search" at bounding box center [88, 62] width 26 height 13
click at [603, 95] on link "View" at bounding box center [604, 96] width 8 height 5
drag, startPoint x: 375, startPoint y: 23, endPoint x: 153, endPoint y: 33, distance: 221.6
click at [231, 17] on ul "First Name Last Name Departure City Arrival City Company/Division Airport/City …" at bounding box center [356, 17] width 563 height 0
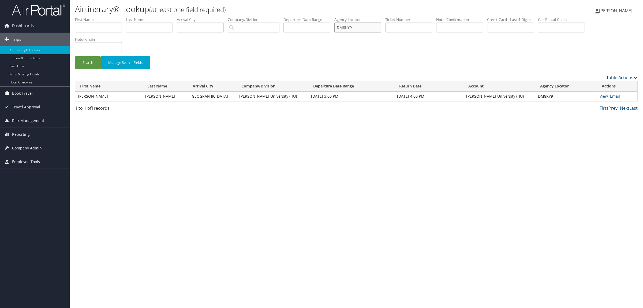
paste input "BTZ5"
click at [90, 59] on button "Search" at bounding box center [88, 62] width 26 height 13
click at [603, 98] on link "View" at bounding box center [604, 96] width 8 height 5
drag, startPoint x: 374, startPoint y: 23, endPoint x: 231, endPoint y: 45, distance: 144.4
click at [239, 45] on form "First Name Last Name Departure City Arrival City Company/Division Airport/City …" at bounding box center [356, 45] width 563 height 57
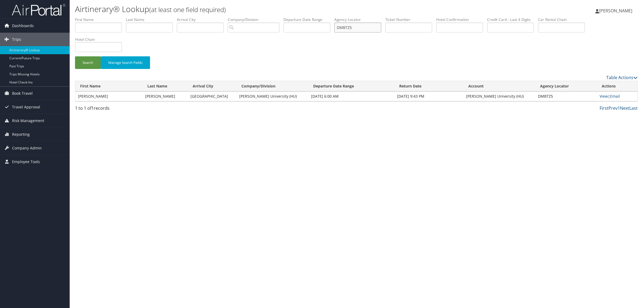
paste input "JNPK"
type input "DMJNPK"
click at [88, 62] on button "Search" at bounding box center [88, 62] width 26 height 13
click at [606, 98] on link "View" at bounding box center [604, 96] width 8 height 5
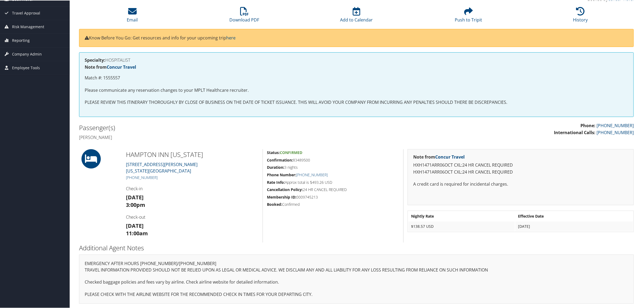
scroll to position [54, 0]
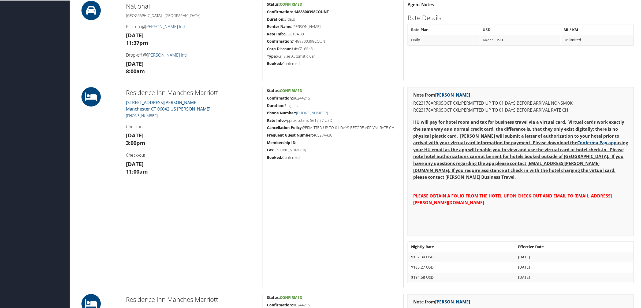
scroll to position [402, 0]
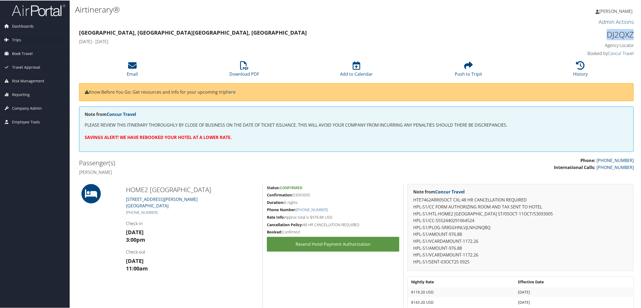
drag, startPoint x: 605, startPoint y: 31, endPoint x: 630, endPoint y: 33, distance: 25.8
click at [630, 33] on h1 "DJ2QXZ" at bounding box center [567, 33] width 133 height 11
copy h1 "DJ2QXZ"
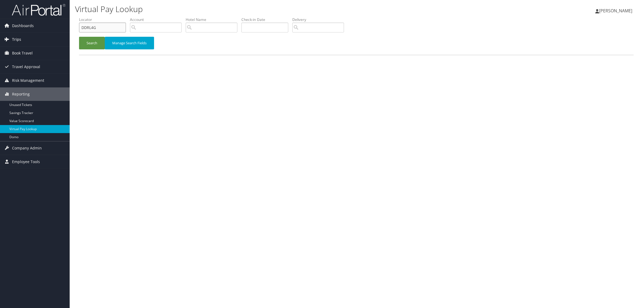
drag, startPoint x: 105, startPoint y: 28, endPoint x: 59, endPoint y: 38, distance: 46.7
click at [20, 23] on div "Dashboards AirPortal 360™ (Manager) AirPortal 360™ (Agent) My Travel Dashboard …" at bounding box center [321, 154] width 643 height 308
paste input "J2QXZ"
type input "DJ2QXZ"
click at [96, 40] on button "Search" at bounding box center [92, 43] width 26 height 13
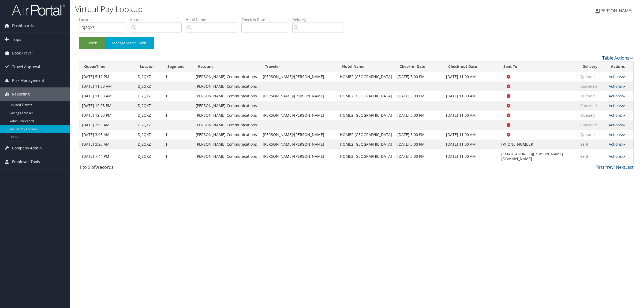
click at [614, 154] on link "Actions" at bounding box center [617, 156] width 17 height 5
click at [614, 172] on link "Logs" at bounding box center [606, 170] width 34 height 9
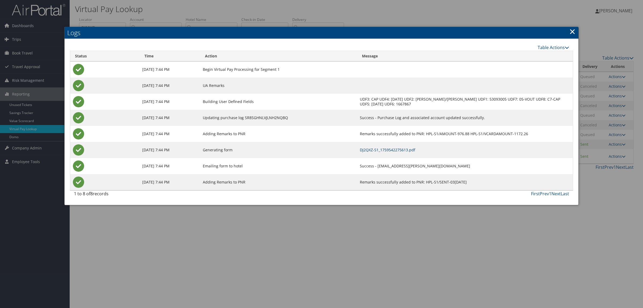
click at [400, 148] on link "DJ2QXZ-S1_1759542275613.pdf" at bounding box center [387, 149] width 55 height 5
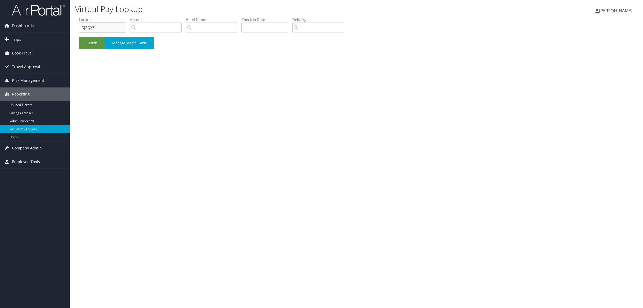
drag, startPoint x: 80, startPoint y: 27, endPoint x: 76, endPoint y: 26, distance: 4.4
click at [79, 26] on form "QueueTime Locator DJ2QXZ Segment Account Traveler Hotel Name Check-in Date Chec…" at bounding box center [356, 36] width 555 height 38
paste input "DB5H"
type input "DJDB5H"
click at [88, 51] on div "Search Manage Search Fields" at bounding box center [356, 46] width 563 height 18
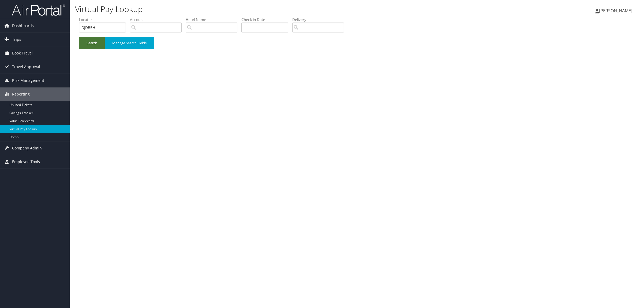
click at [90, 45] on button "Search" at bounding box center [92, 43] width 26 height 13
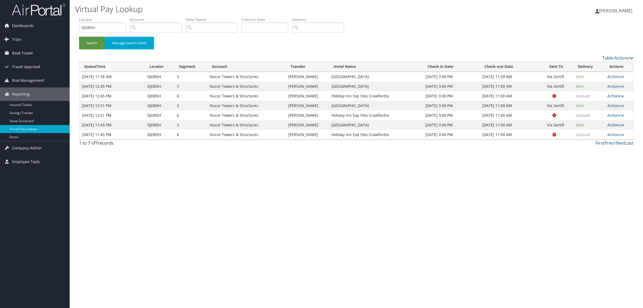
click at [618, 125] on link "Actions" at bounding box center [615, 124] width 17 height 5
click at [609, 143] on link "Logs" at bounding box center [606, 141] width 34 height 9
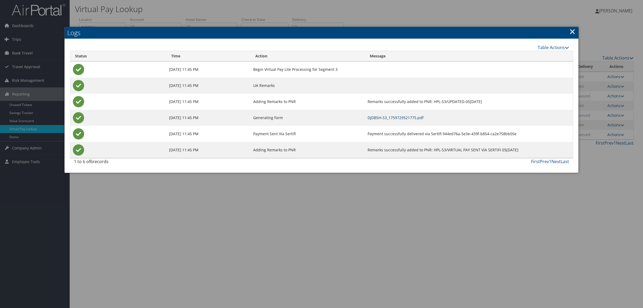
click at [397, 118] on link "DJDB5H-S3_1759729521775.pdf" at bounding box center [396, 117] width 56 height 5
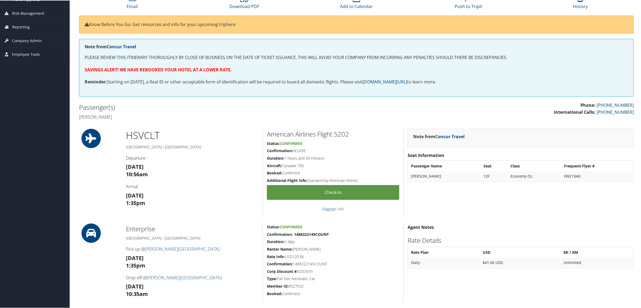
scroll to position [201, 0]
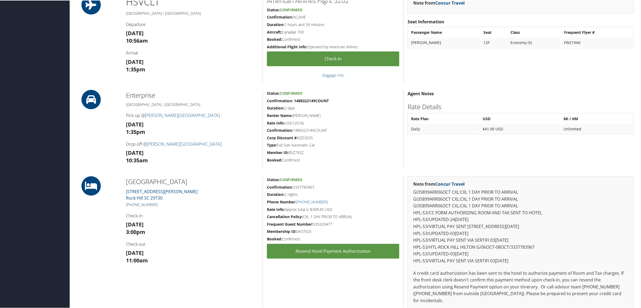
drag, startPoint x: 160, startPoint y: 203, endPoint x: 130, endPoint y: 203, distance: 29.2
click at [130, 203] on h5 "[PHONE_NUMBER]" at bounding box center [192, 203] width 133 height 5
copy link "[PHONE_NUMBER]"
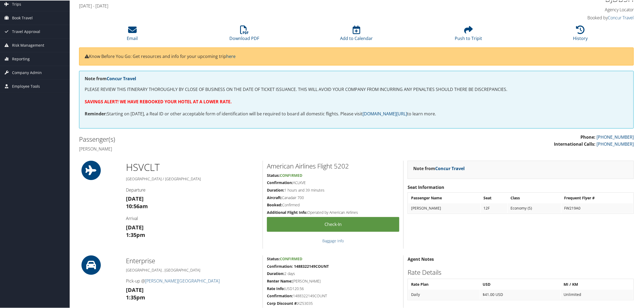
scroll to position [0, 0]
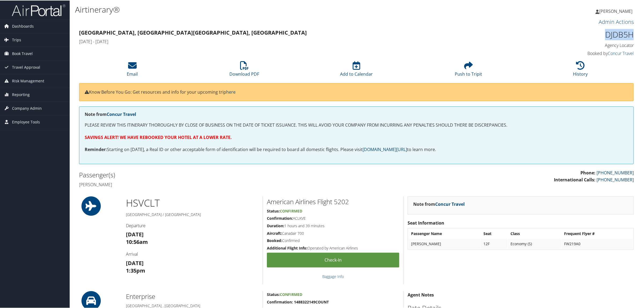
drag, startPoint x: 602, startPoint y: 31, endPoint x: 638, endPoint y: 33, distance: 35.7
copy h1 "DJDB5H"
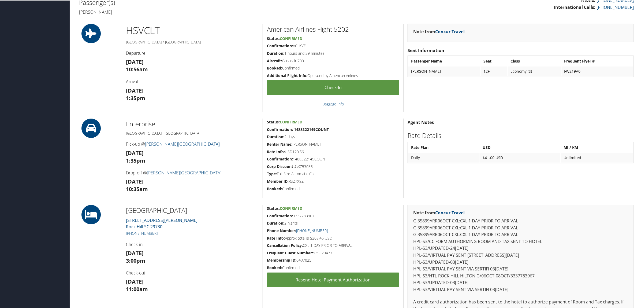
scroll to position [67, 0]
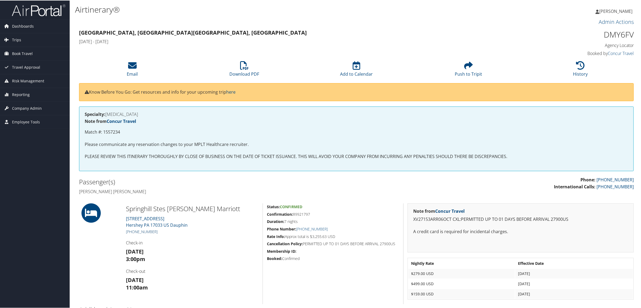
drag, startPoint x: 157, startPoint y: 230, endPoint x: 132, endPoint y: 230, distance: 24.9
click at [132, 230] on h5 "+1 (717) 583-2222" at bounding box center [192, 230] width 133 height 5
copy link "717) 583-2222"
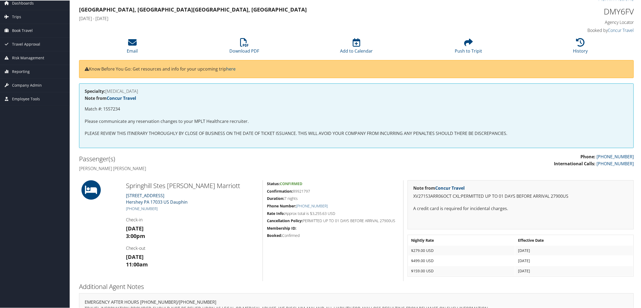
scroll to position [33, 0]
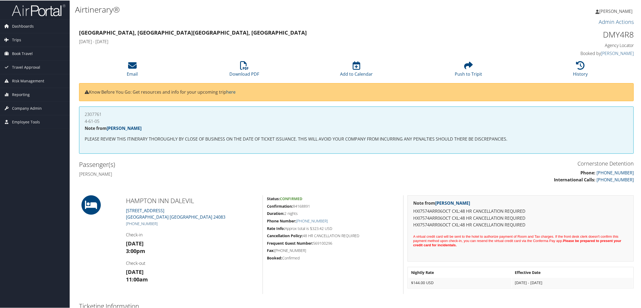
drag, startPoint x: 159, startPoint y: 221, endPoint x: 132, endPoint y: 223, distance: 26.9
click at [132, 223] on h5 "[PHONE_NUMBER]" at bounding box center [192, 222] width 133 height 5
copy link "540) 966-0971"
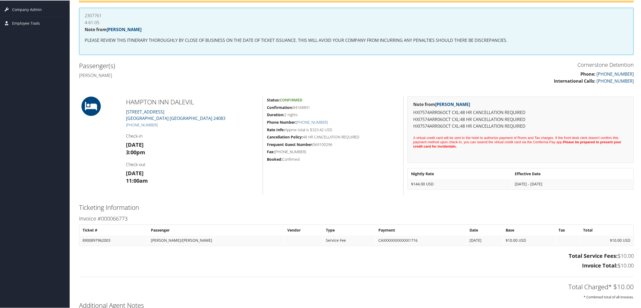
scroll to position [100, 0]
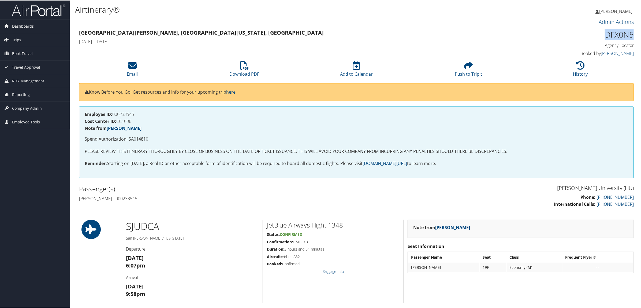
drag, startPoint x: 600, startPoint y: 31, endPoint x: 630, endPoint y: 34, distance: 29.3
click at [630, 34] on h1 "DFX0N5" at bounding box center [567, 33] width 133 height 11
copy h1 "DFX0N5"
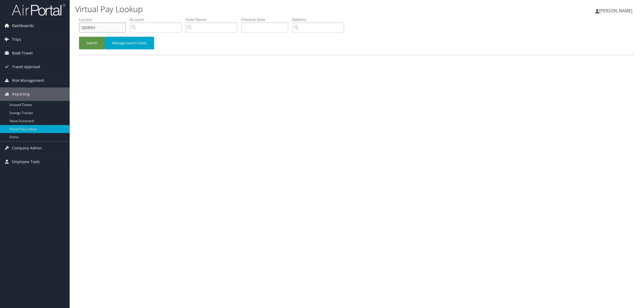
drag, startPoint x: 102, startPoint y: 29, endPoint x: 54, endPoint y: 32, distance: 48.1
click at [55, 32] on div "Dashboards AirPortal 360™ (Manager) AirPortal 360™ (Agent) My Travel Dashboard …" at bounding box center [321, 154] width 643 height 308
paste input "LRZZAO"
click at [95, 43] on button "Search" at bounding box center [92, 43] width 26 height 13
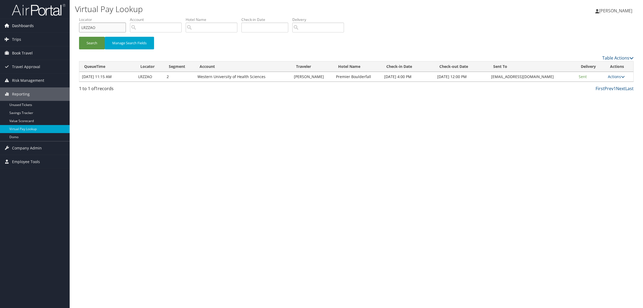
drag, startPoint x: 101, startPoint y: 29, endPoint x: 57, endPoint y: 28, distance: 44.5
click at [57, 28] on div "Dashboards AirPortal 360™ (Manager) AirPortal 360™ (Agent) My Travel Dashboard …" at bounding box center [321, 154] width 643 height 308
paste input "DJDB5H"
type input "DJDB5H"
click at [91, 42] on button "Search" at bounding box center [92, 43] width 26 height 13
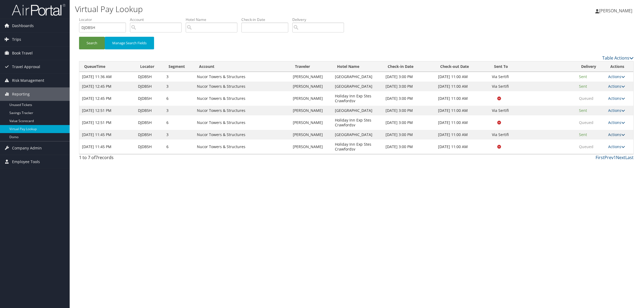
click at [615, 137] on link "Actions" at bounding box center [616, 134] width 17 height 5
click at [608, 165] on link "Logs" at bounding box center [606, 168] width 34 height 9
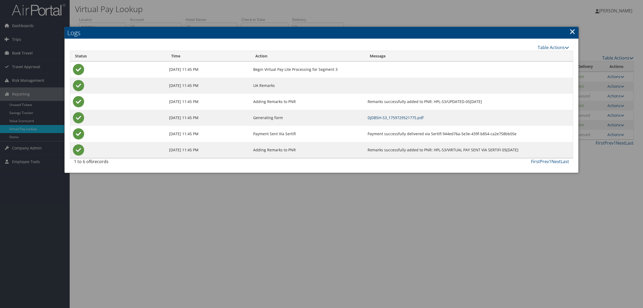
click at [384, 118] on link "DJDB5H-S3_1759729521775.pdf" at bounding box center [396, 117] width 56 height 5
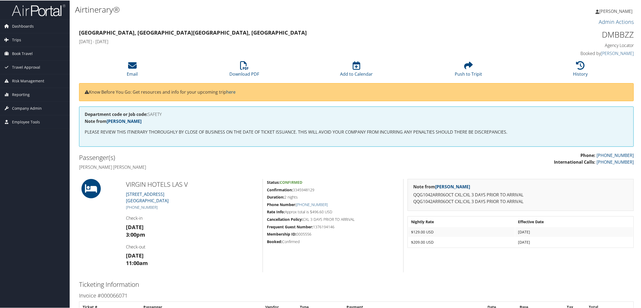
drag, startPoint x: 160, startPoint y: 207, endPoint x: 130, endPoint y: 205, distance: 30.1
click at [130, 205] on h5 "[PHONE_NUMBER]" at bounding box center [192, 206] width 133 height 5
copy link "[PHONE_NUMBER]"
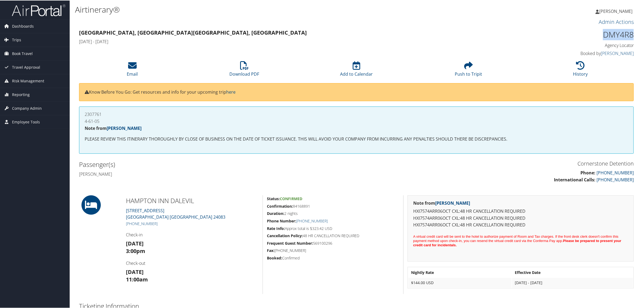
drag, startPoint x: 613, startPoint y: 33, endPoint x: 630, endPoint y: 34, distance: 18.0
click at [630, 34] on h1 "DMY4R8" at bounding box center [567, 33] width 133 height 11
copy h1 "DMY4R8"
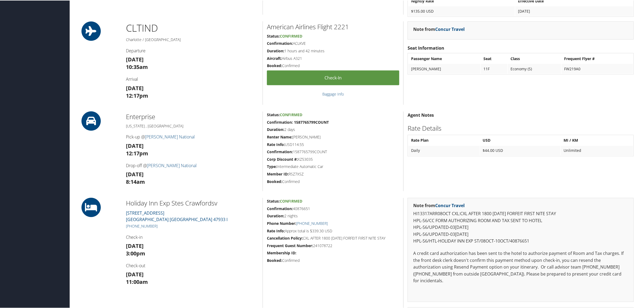
scroll to position [569, 0]
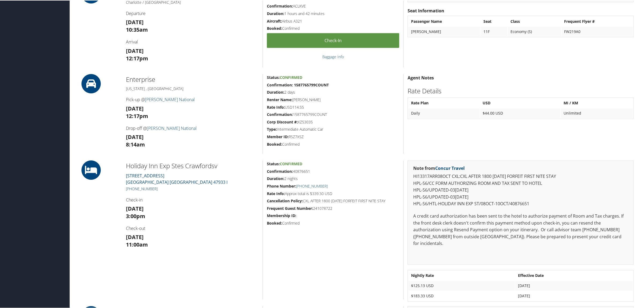
drag, startPoint x: 160, startPoint y: 188, endPoint x: 132, endPoint y: 188, distance: 27.9
click at [132, 188] on h5 "[PHONE_NUMBER]" at bounding box center [192, 188] width 133 height 5
copy link "765) 323-4575"
drag, startPoint x: 160, startPoint y: 165, endPoint x: 219, endPoint y: 165, distance: 58.9
click at [219, 165] on div "Holiday Inn Exp Stes Crawfordsv 2506 N. LAFAYETTE ROAD CRAWFORDSVILLE US 47933 …" at bounding box center [192, 229] width 141 height 139
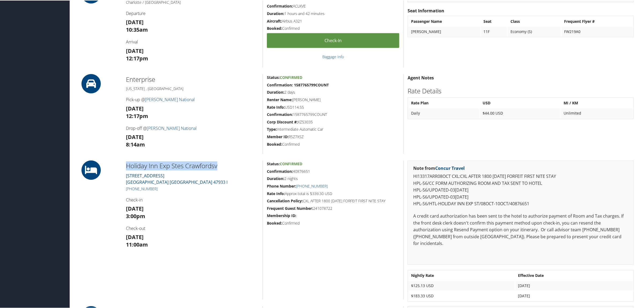
copy h2 "Holiday Inn Exp Stes Crawfordsv"
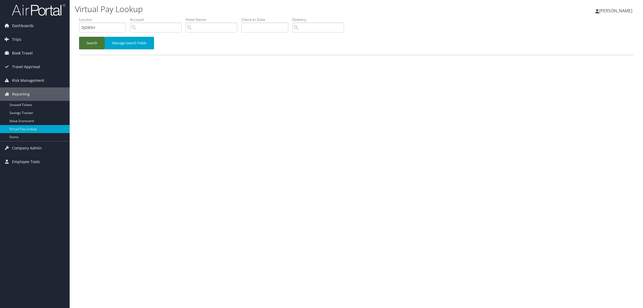
click at [88, 45] on button "Search" at bounding box center [92, 43] width 26 height 13
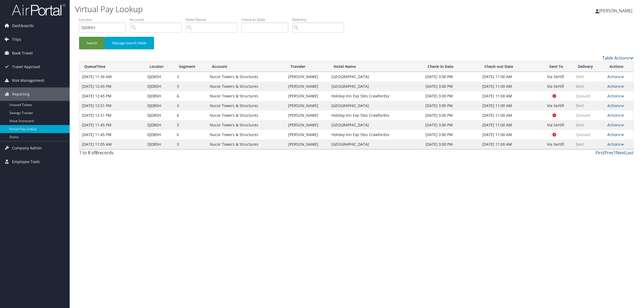
click at [612, 133] on link "Actions" at bounding box center [615, 134] width 17 height 5
click at [604, 142] on link "Resend" at bounding box center [606, 142] width 34 height 9
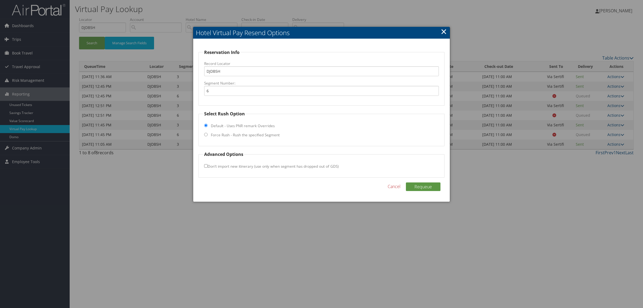
click at [246, 135] on label "Force Rush - Rush the specified Segment" at bounding box center [245, 134] width 69 height 5
click at [208, 135] on input "Force Rush - Rush the specified Segment" at bounding box center [205, 134] width 3 height 3
radio input "true"
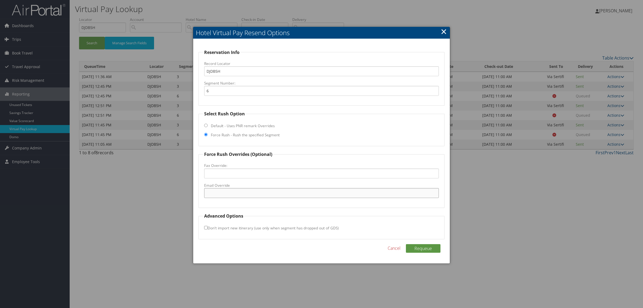
paste input ""holidayinnexpresscville@gmail.com" <holidayinnexpresscville@gmail.com>"
drag, startPoint x: 270, startPoint y: 193, endPoint x: 435, endPoint y: 184, distance: 165.6
click at [433, 184] on fieldset "Force Rush Overrides (Optional) Fax Override: Email Override "holidayinnexpress…" at bounding box center [322, 179] width 246 height 57
drag, startPoint x: 209, startPoint y: 192, endPoint x: 202, endPoint y: 186, distance: 8.9
click at [196, 193] on div "Reservation Info Record Locator DJDB5H Segment Number: 6 Select Rush Option Def…" at bounding box center [321, 151] width 257 height 225
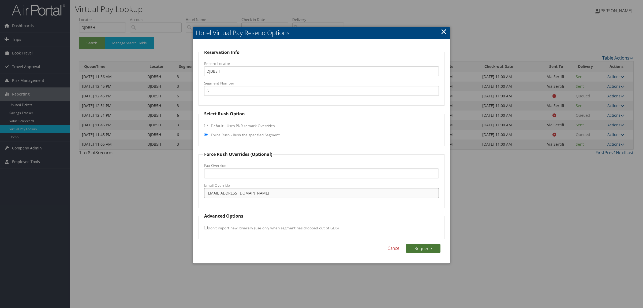
type input "holidayinnexpresscville@gmail.com"
click at [421, 251] on button "Requeue" at bounding box center [423, 248] width 35 height 9
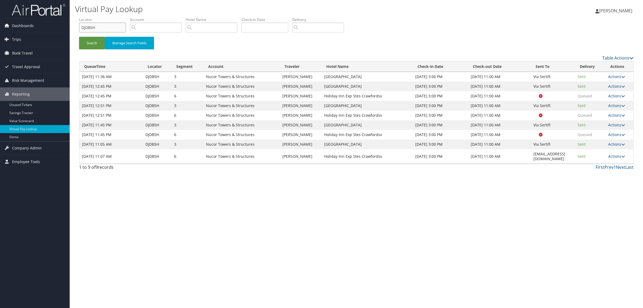
drag, startPoint x: 82, startPoint y: 27, endPoint x: 75, endPoint y: 27, distance: 6.7
click at [79, 27] on form "QueueTime Locator DJDB5H Segment Account Traveler Hotel Name Check-in Date Chec…" at bounding box center [356, 36] width 555 height 38
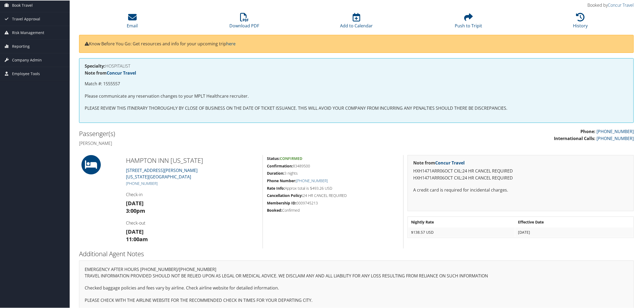
scroll to position [54, 0]
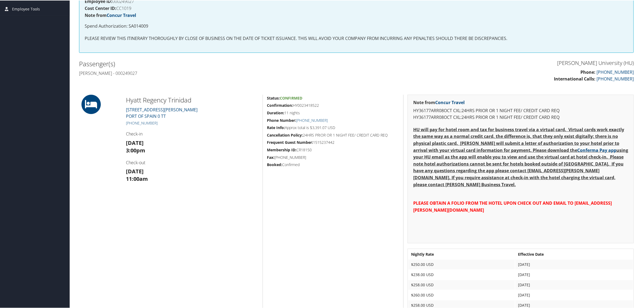
scroll to position [167, 0]
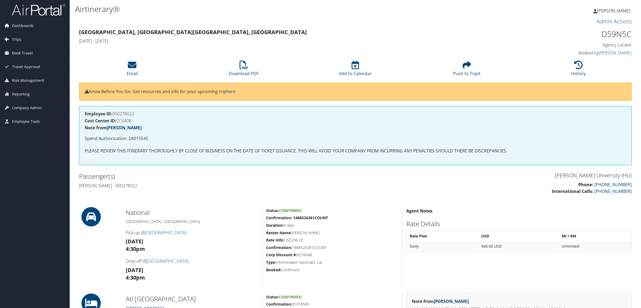
scroll to position [136, 0]
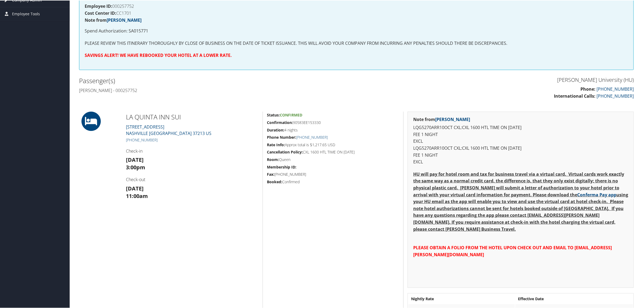
scroll to position [100, 0]
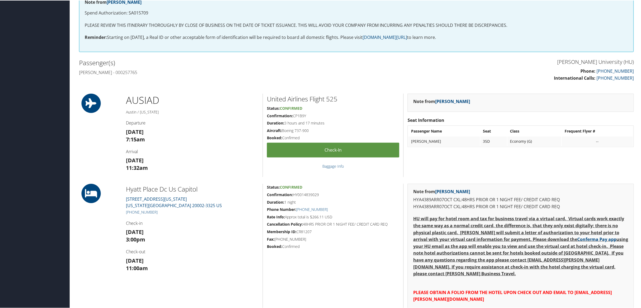
scroll to position [100, 0]
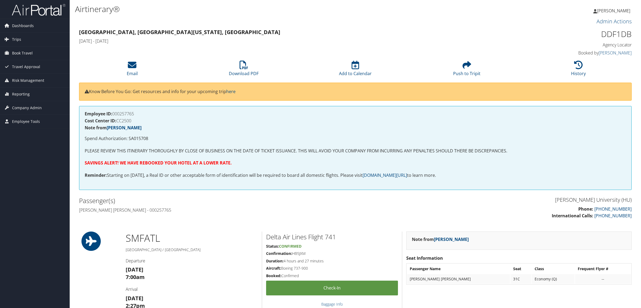
scroll to position [201, 0]
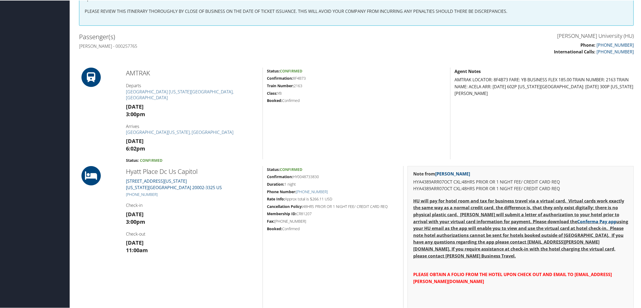
scroll to position [201, 0]
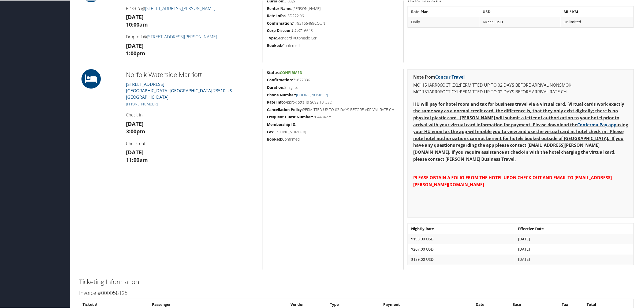
scroll to position [234, 0]
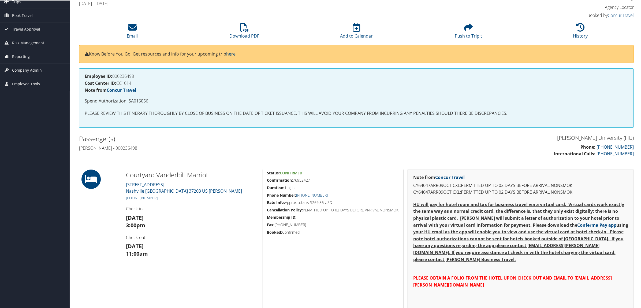
scroll to position [167, 0]
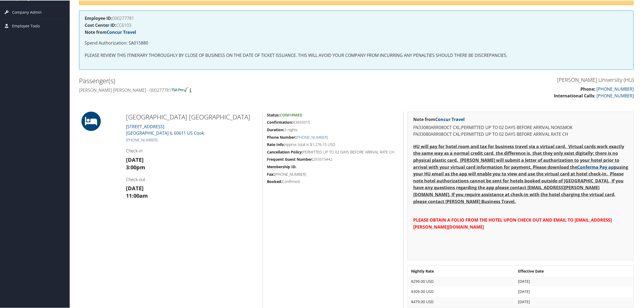
scroll to position [100, 0]
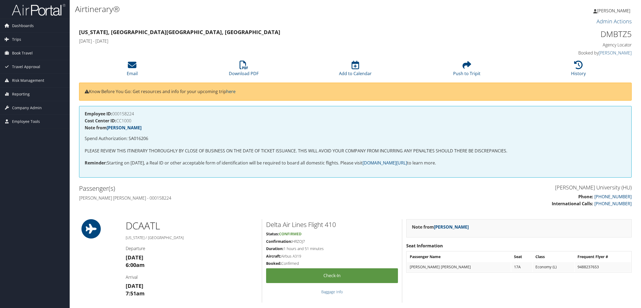
scroll to position [134, 0]
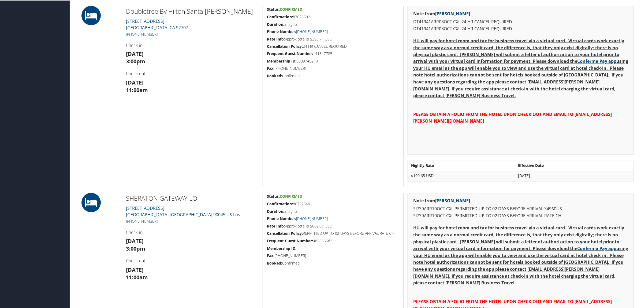
scroll to position [569, 0]
